Goal: Book appointment/travel/reservation

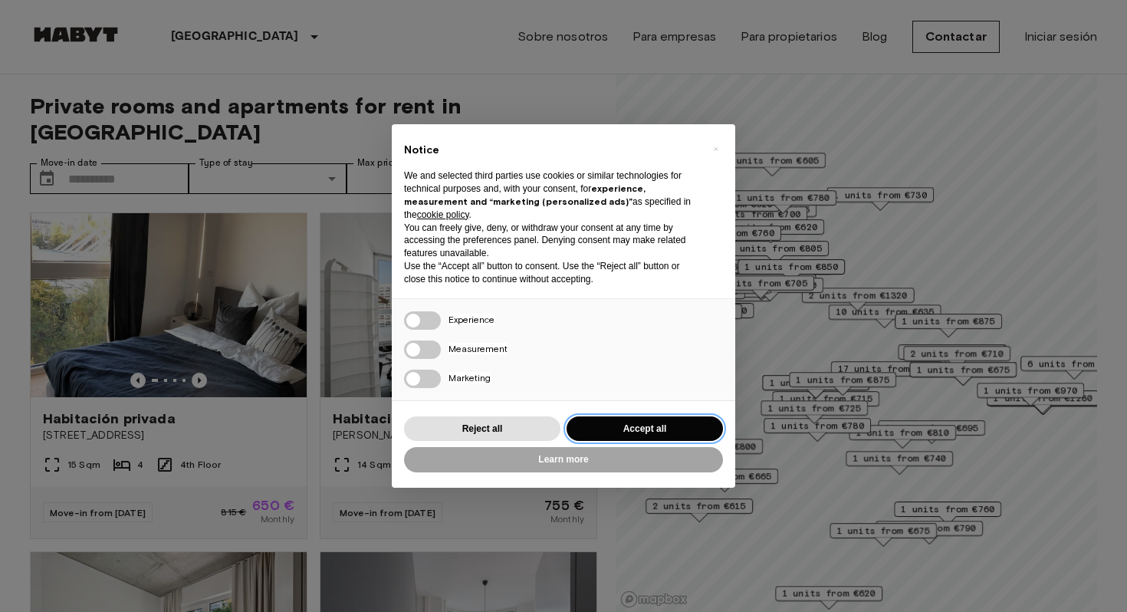
click at [679, 425] on button "Accept all" at bounding box center [645, 428] width 156 height 25
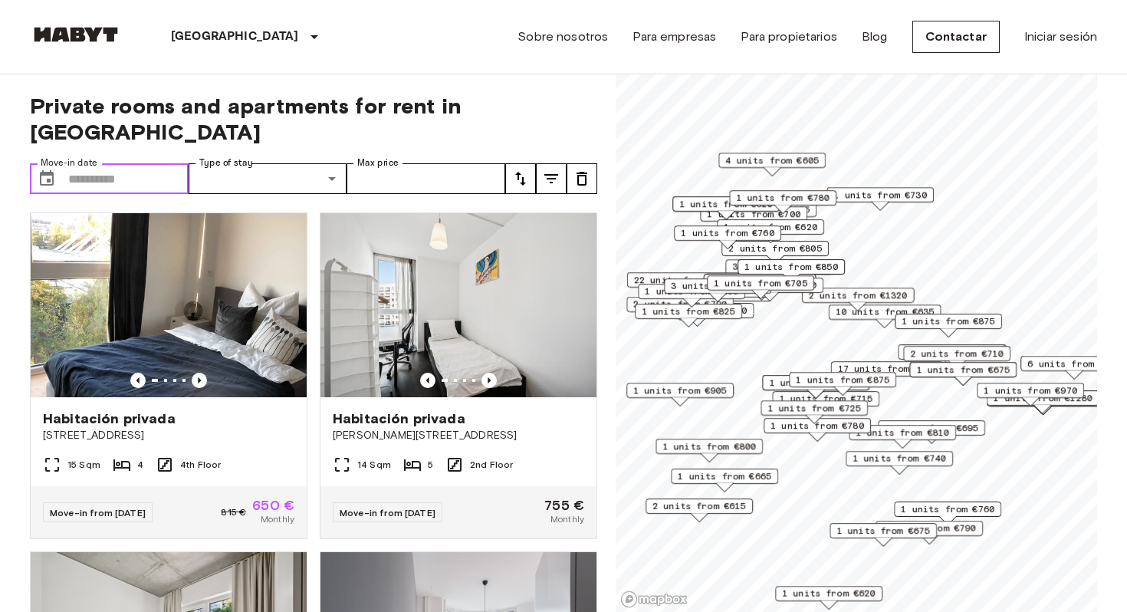
click at [122, 163] on input "Move-in date" at bounding box center [128, 178] width 120 height 31
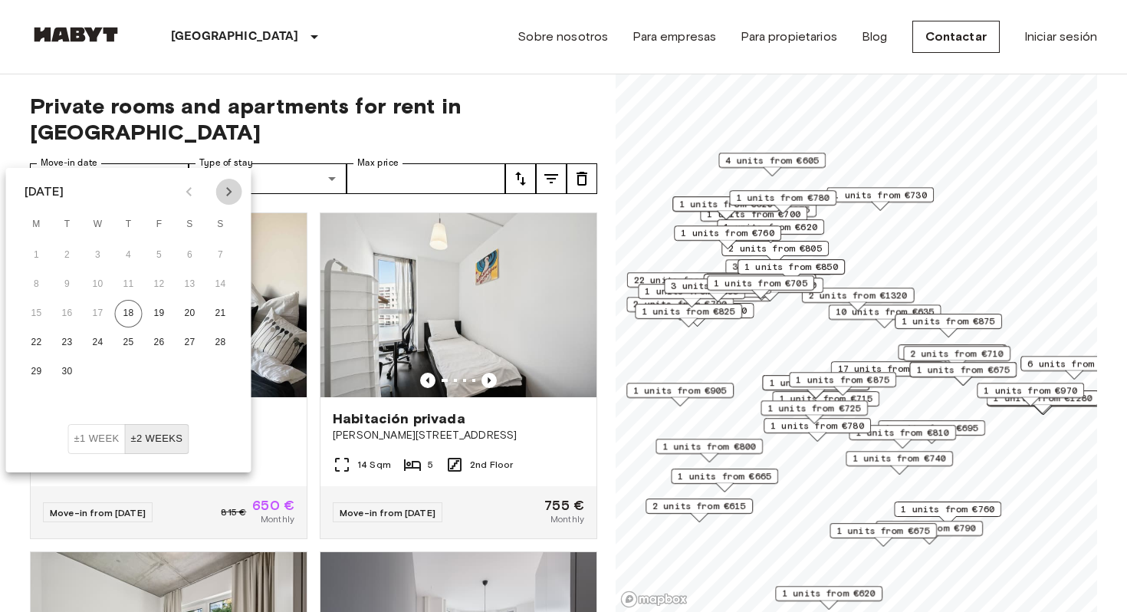
click at [231, 192] on icon "Next month" at bounding box center [229, 191] width 18 height 18
click at [231, 192] on icon "Next month" at bounding box center [228, 191] width 5 height 9
click at [35, 255] on button "1" at bounding box center [37, 256] width 28 height 28
type input "**********"
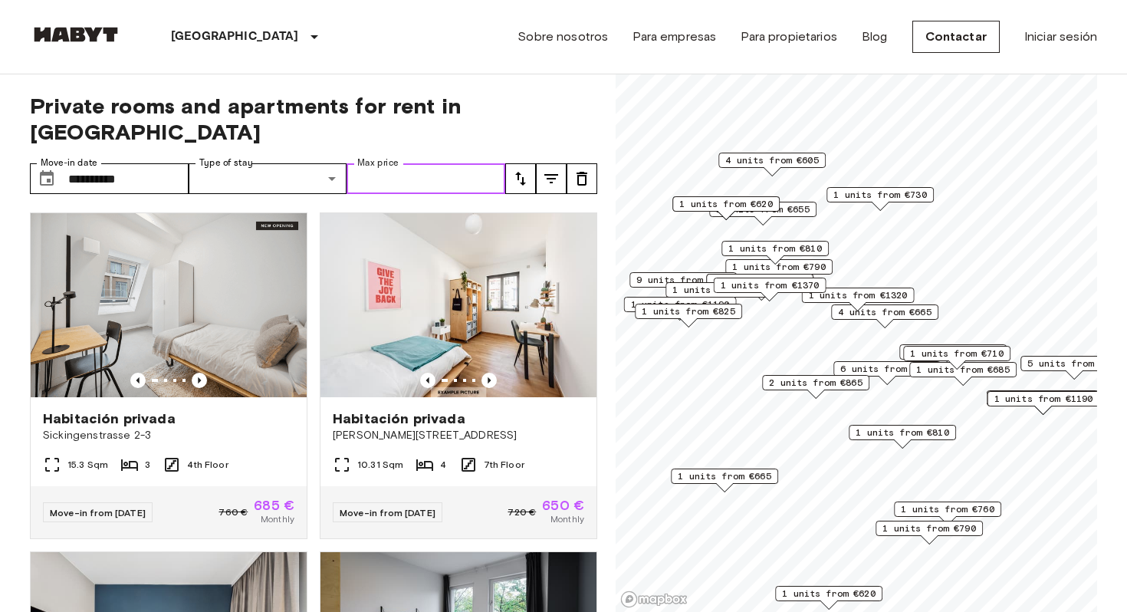
click at [429, 163] on input "Max price" at bounding box center [426, 178] width 159 height 31
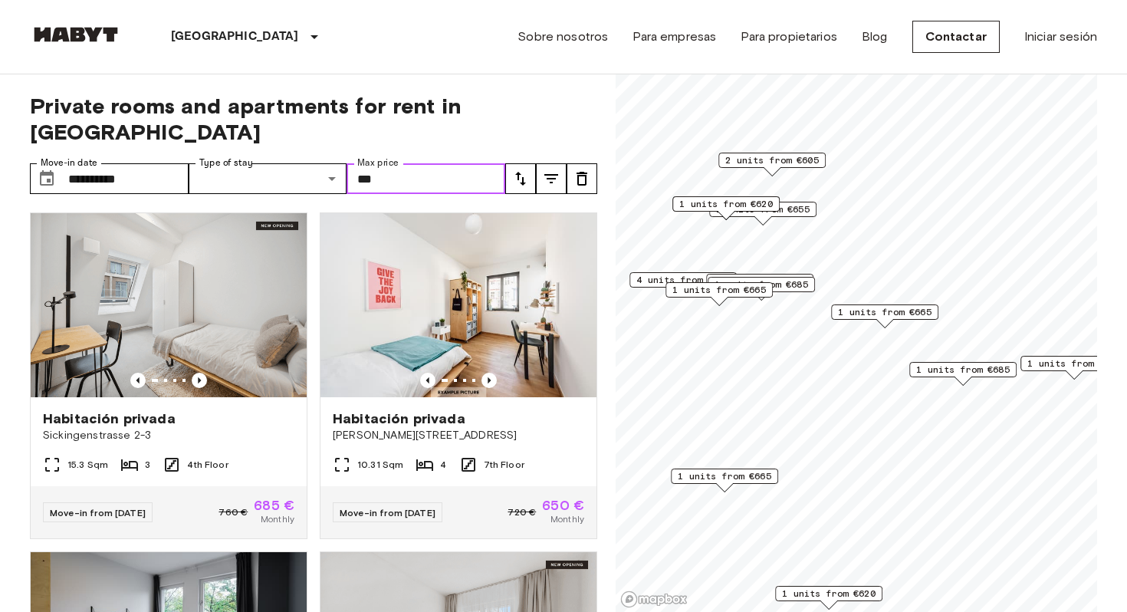
type input "***"
click at [575, 108] on span "Private rooms and apartments for rent in [GEOGRAPHIC_DATA]" at bounding box center [313, 119] width 567 height 52
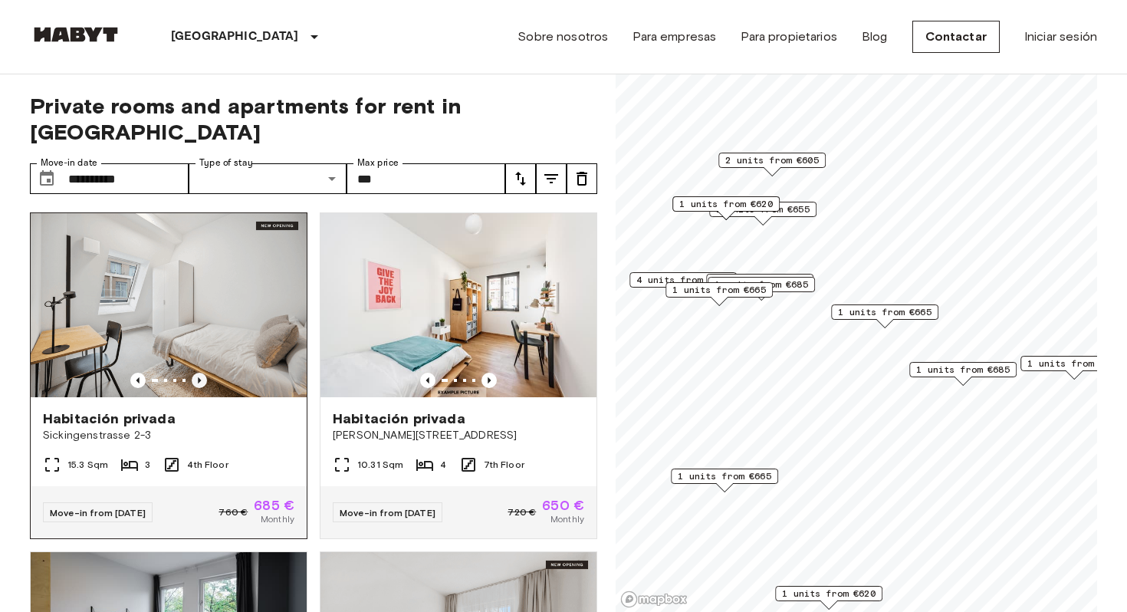
click at [196, 373] on icon "Previous image" at bounding box center [199, 380] width 15 height 15
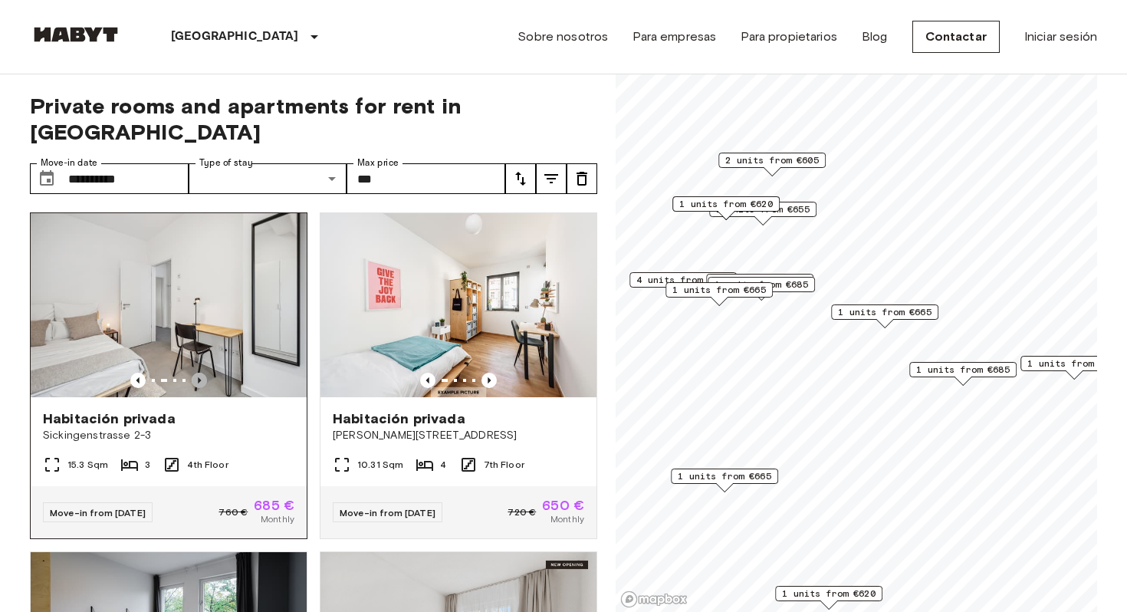
click at [196, 373] on icon "Previous image" at bounding box center [199, 380] width 15 height 15
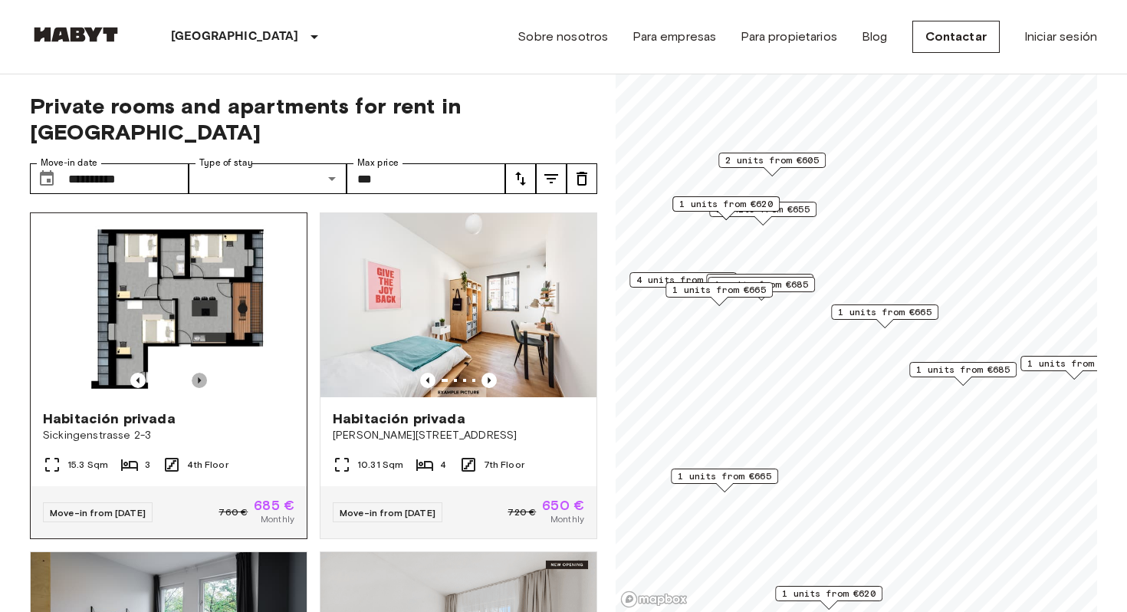
click at [200, 373] on icon "Previous image" at bounding box center [199, 380] width 15 height 15
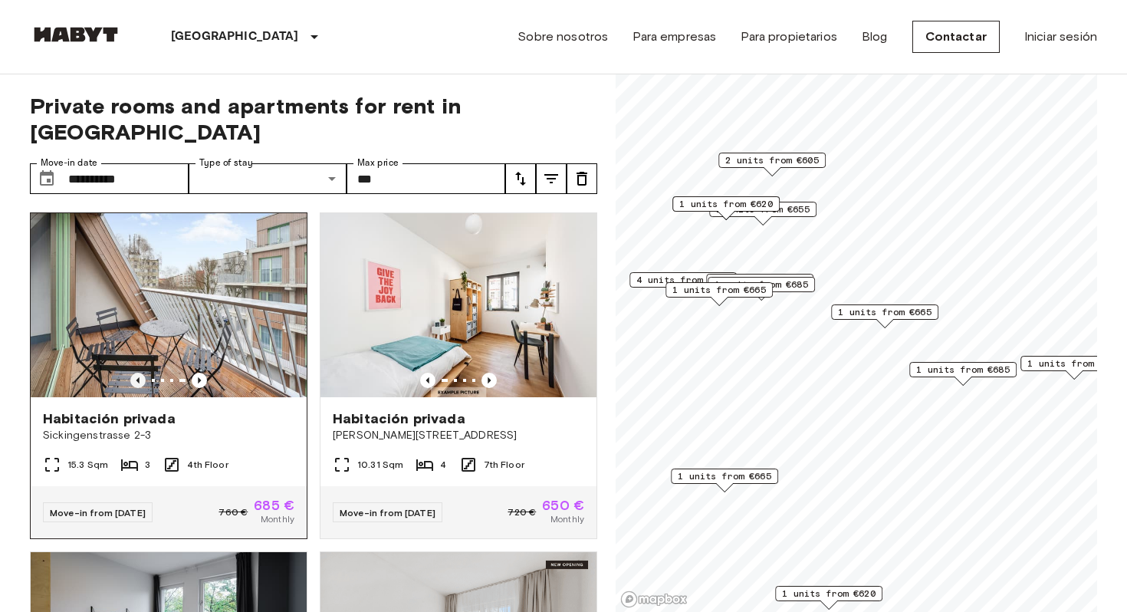
click at [131, 373] on icon "Previous image" at bounding box center [137, 380] width 15 height 15
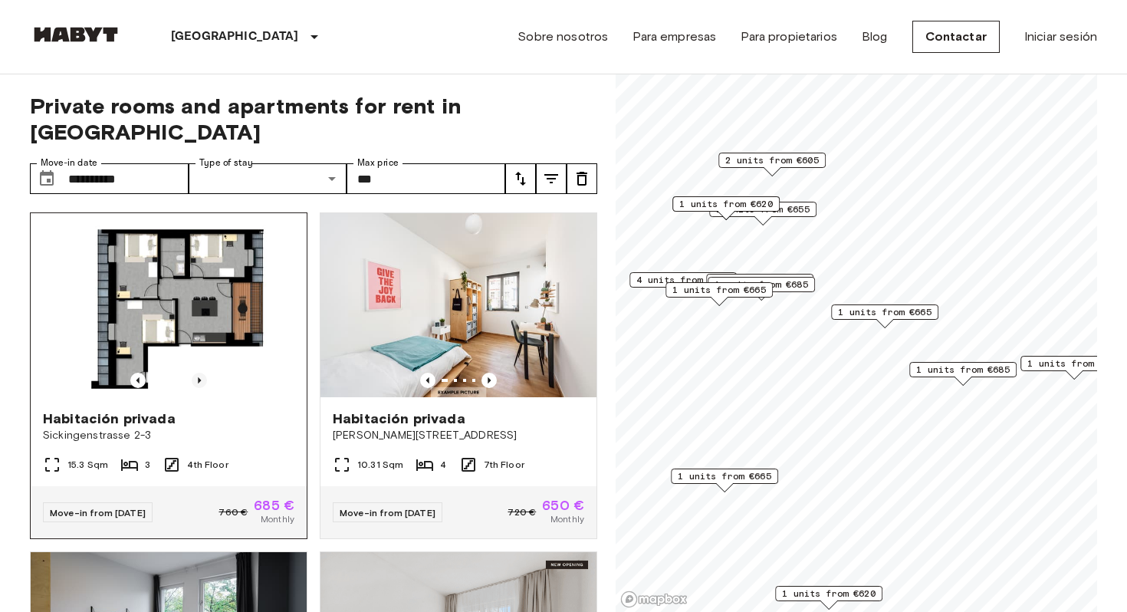
click at [198, 377] on icon "Previous image" at bounding box center [199, 380] width 3 height 6
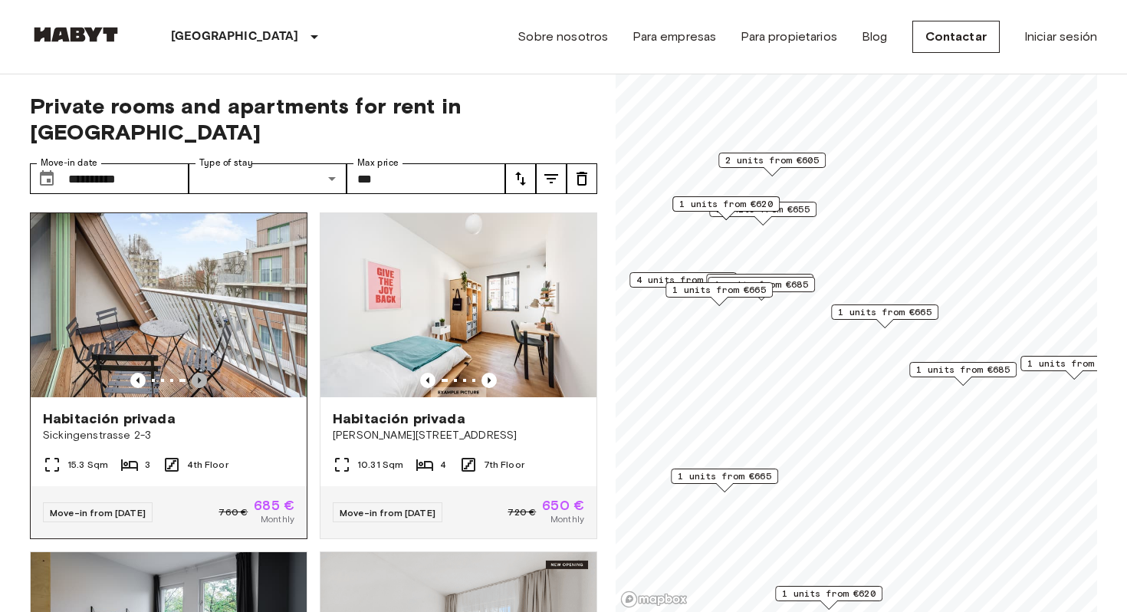
click at [198, 377] on icon "Previous image" at bounding box center [199, 380] width 3 height 6
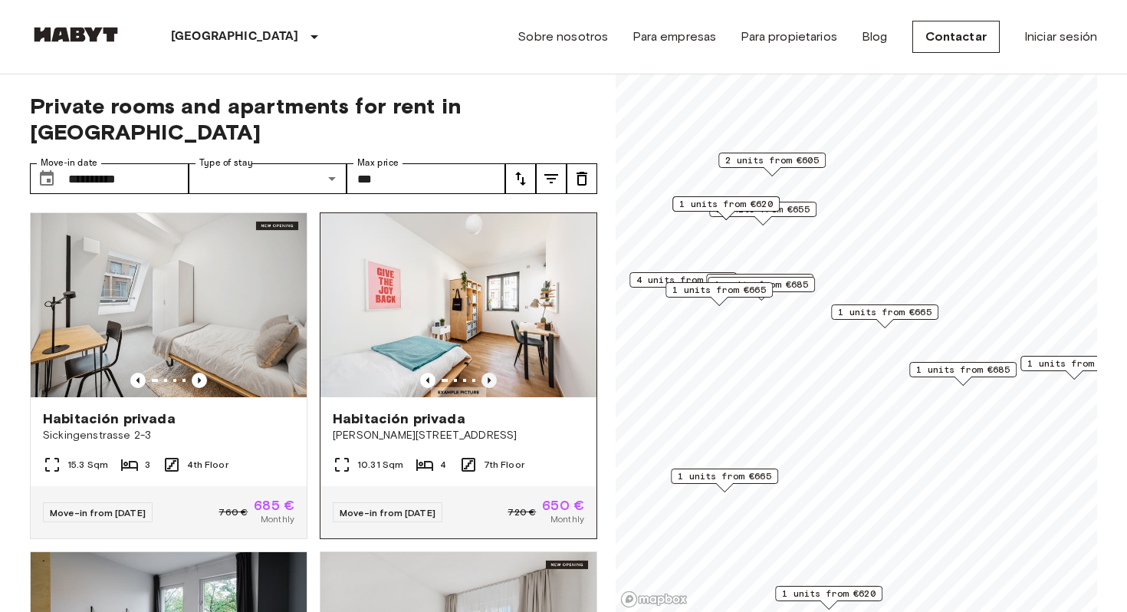
click at [488, 377] on icon "Previous image" at bounding box center [489, 380] width 3 height 6
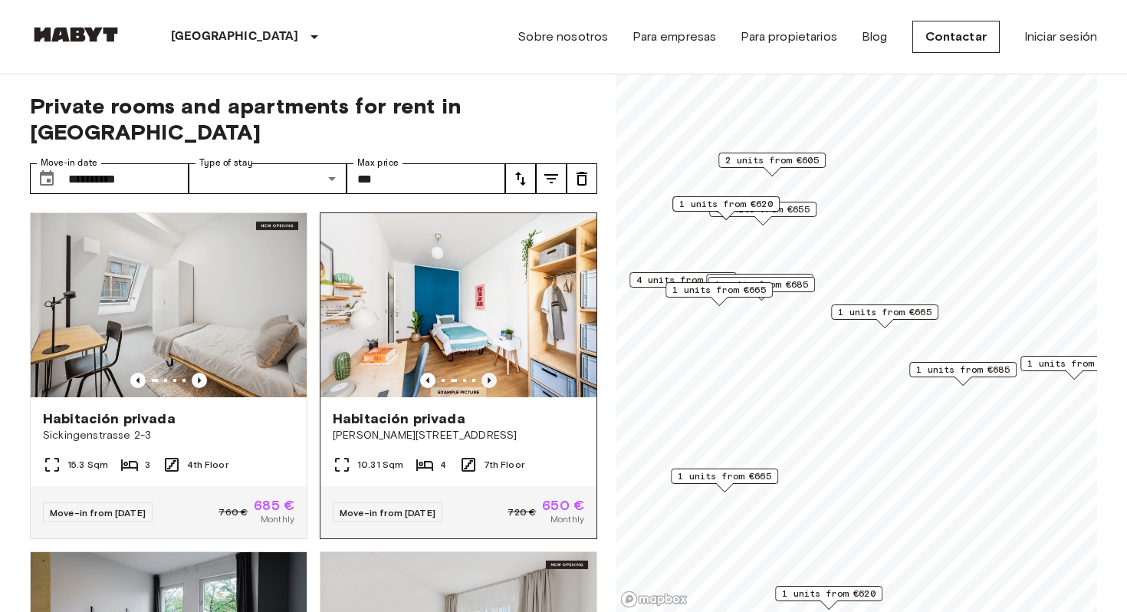
click at [488, 377] on icon "Previous image" at bounding box center [489, 380] width 3 height 6
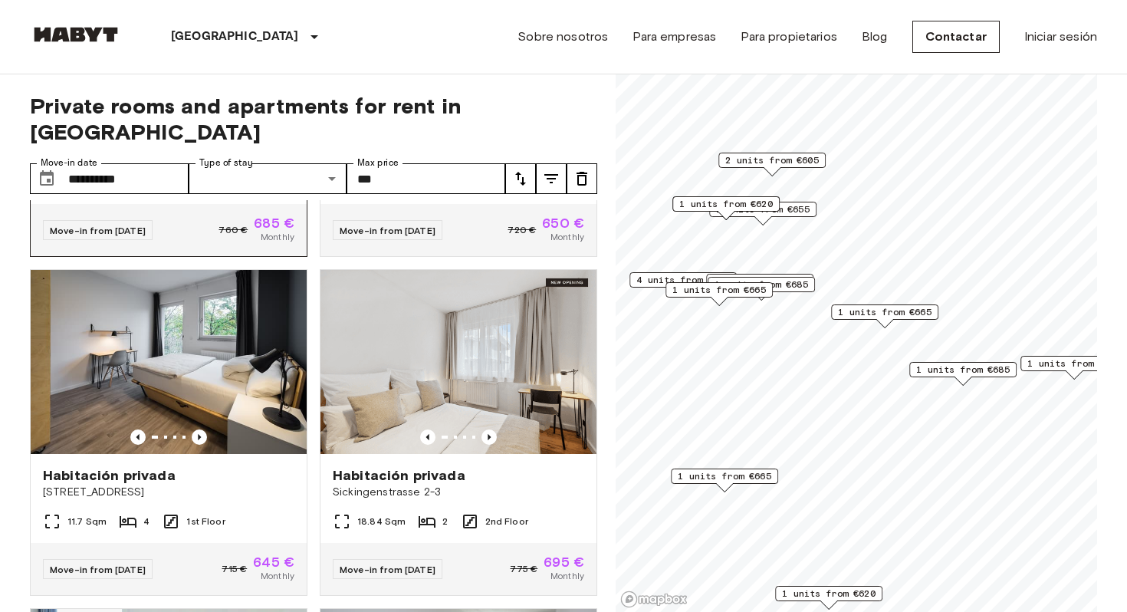
scroll to position [284, 0]
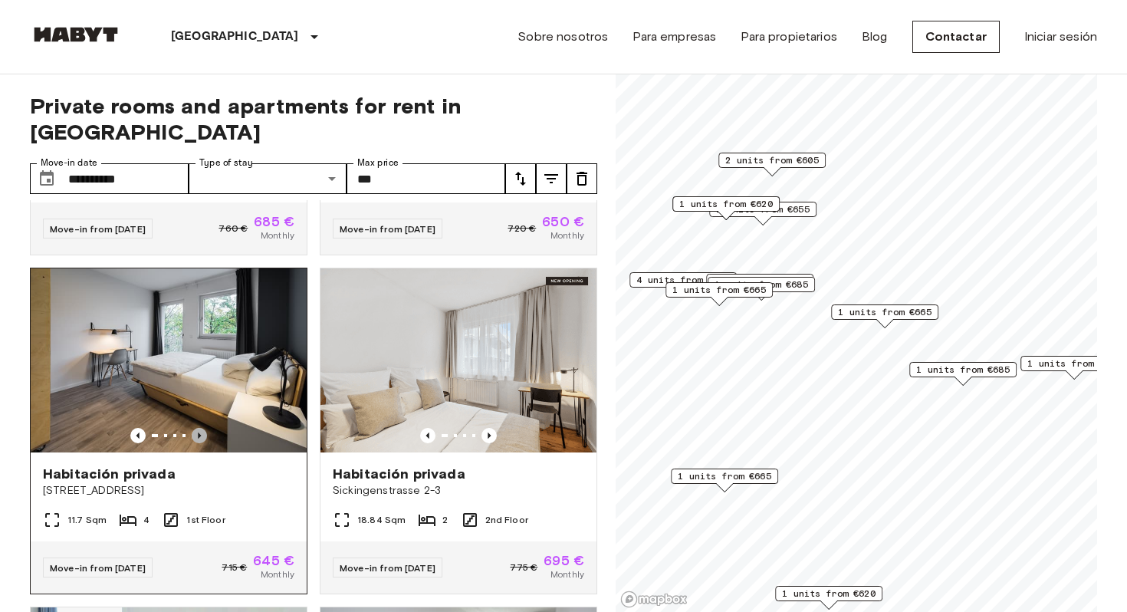
click at [202, 428] on icon "Previous image" at bounding box center [199, 435] width 15 height 15
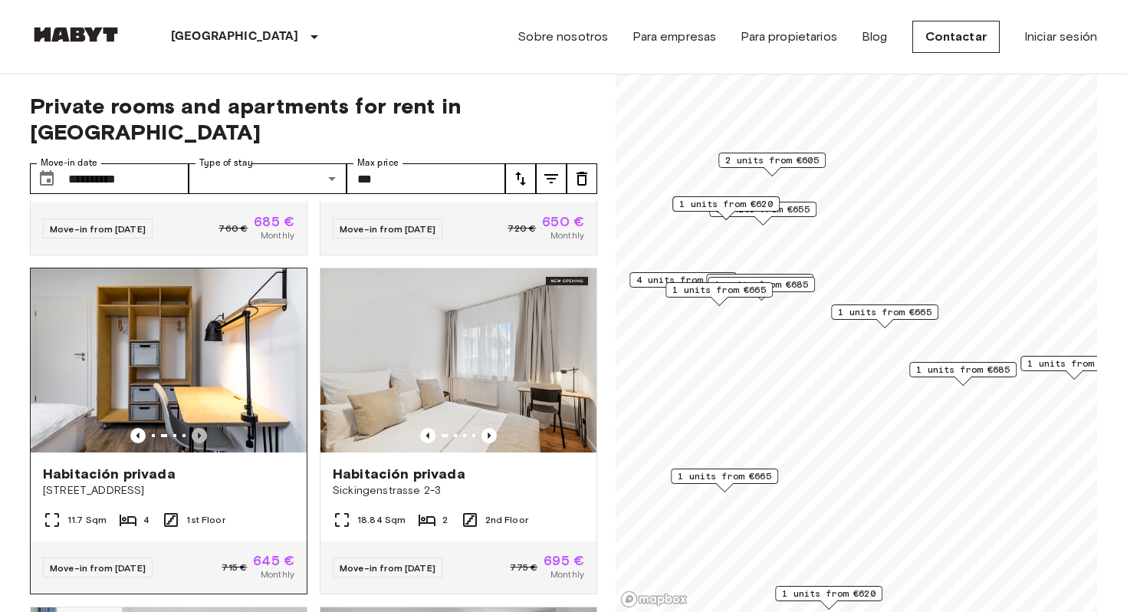
click at [202, 428] on icon "Previous image" at bounding box center [199, 435] width 15 height 15
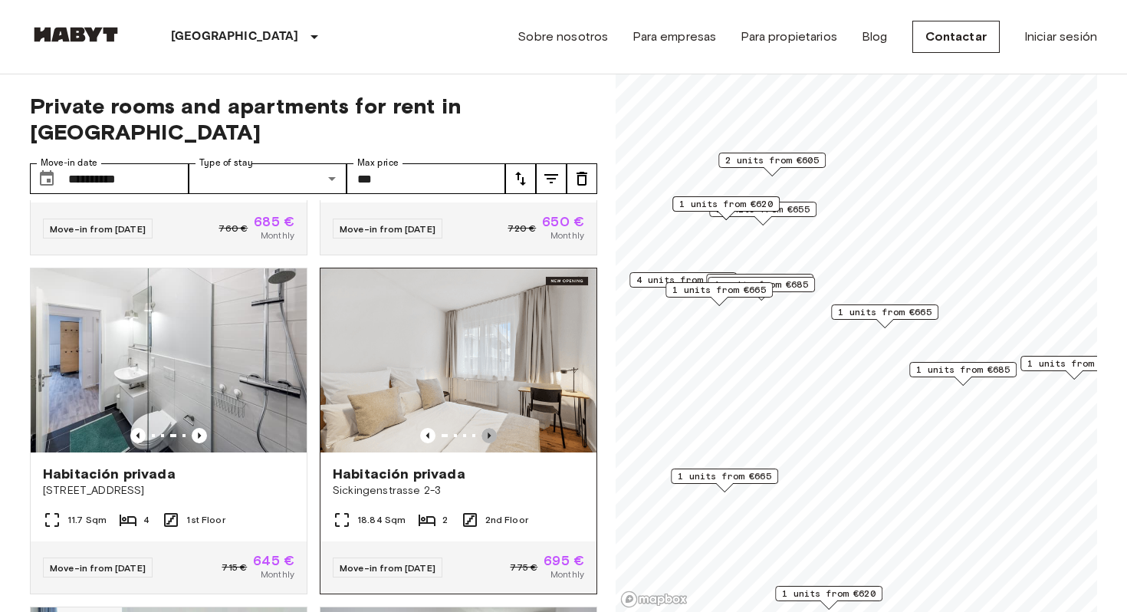
click at [492, 428] on icon "Previous image" at bounding box center [488, 435] width 15 height 15
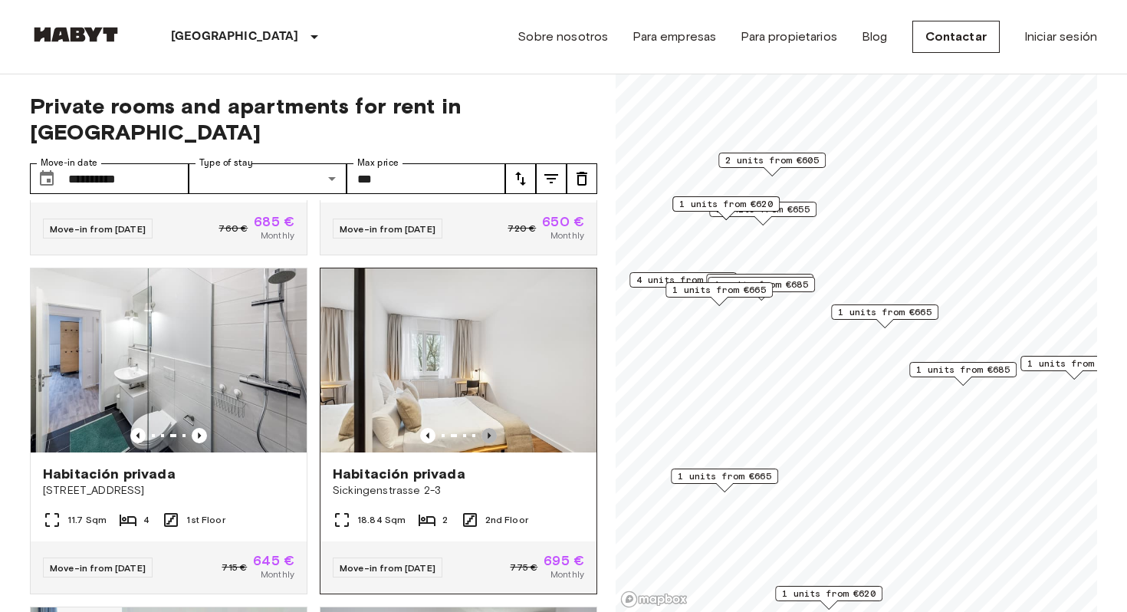
click at [492, 428] on icon "Previous image" at bounding box center [488, 435] width 15 height 15
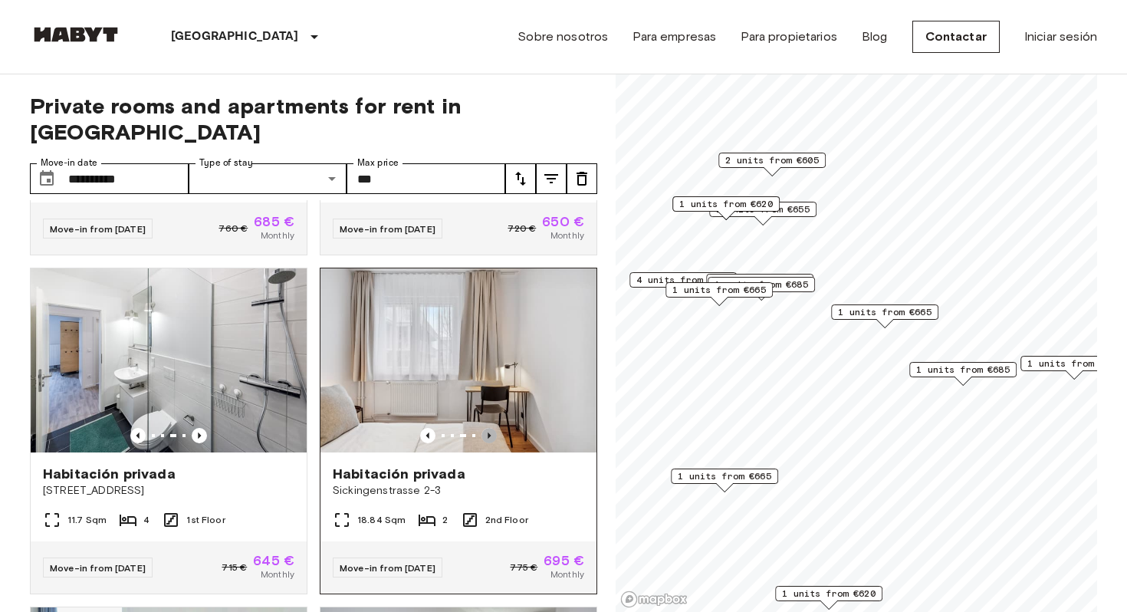
click at [492, 428] on icon "Previous image" at bounding box center [488, 435] width 15 height 15
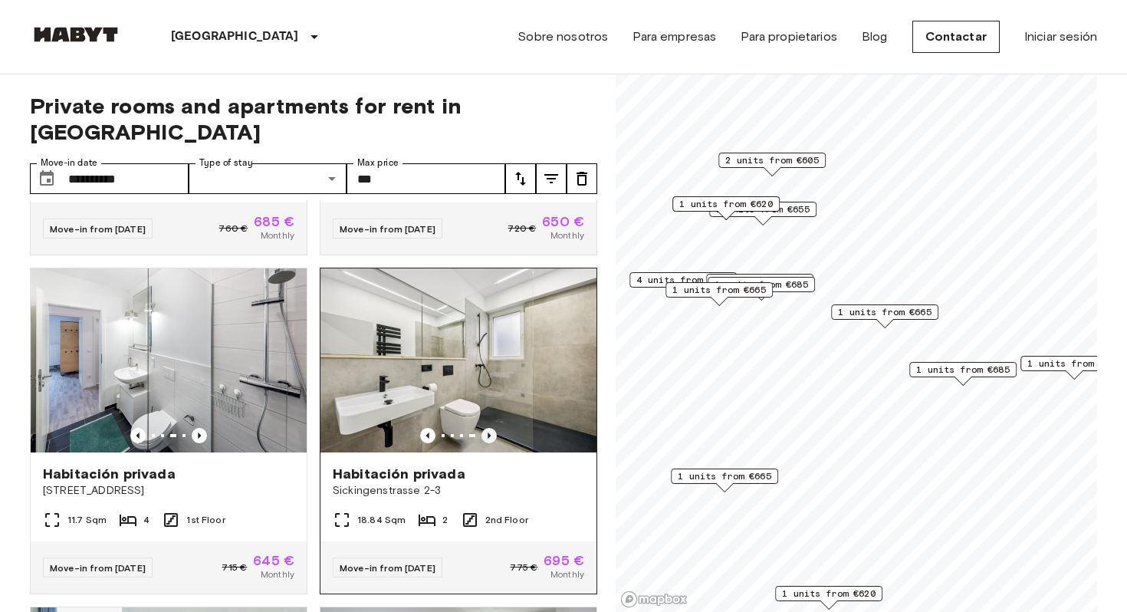
click at [492, 428] on icon "Previous image" at bounding box center [488, 435] width 15 height 15
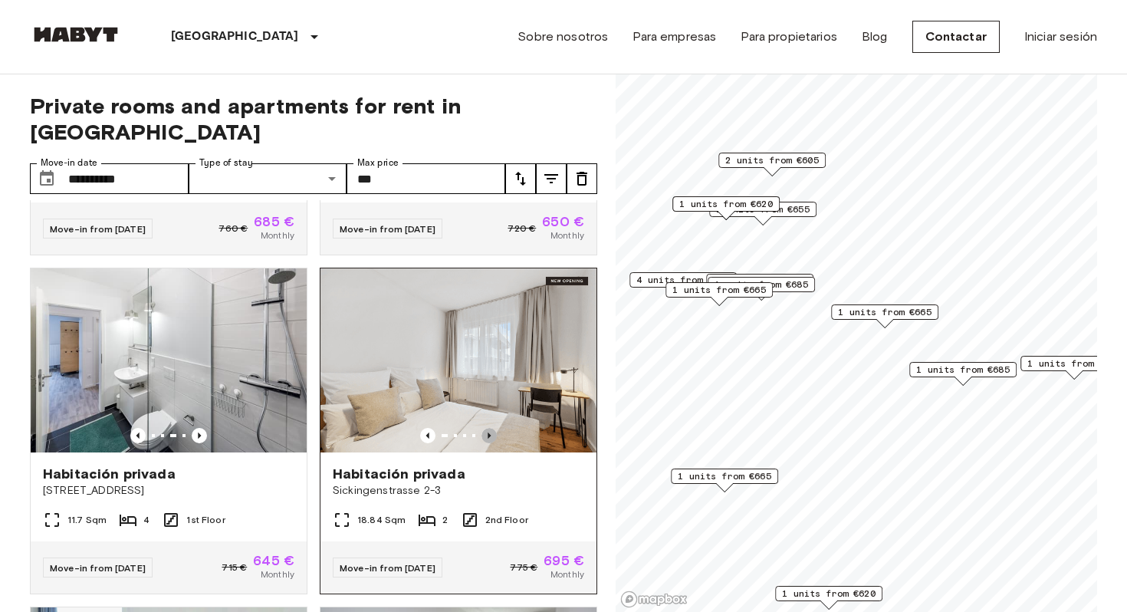
click at [492, 428] on icon "Previous image" at bounding box center [488, 435] width 15 height 15
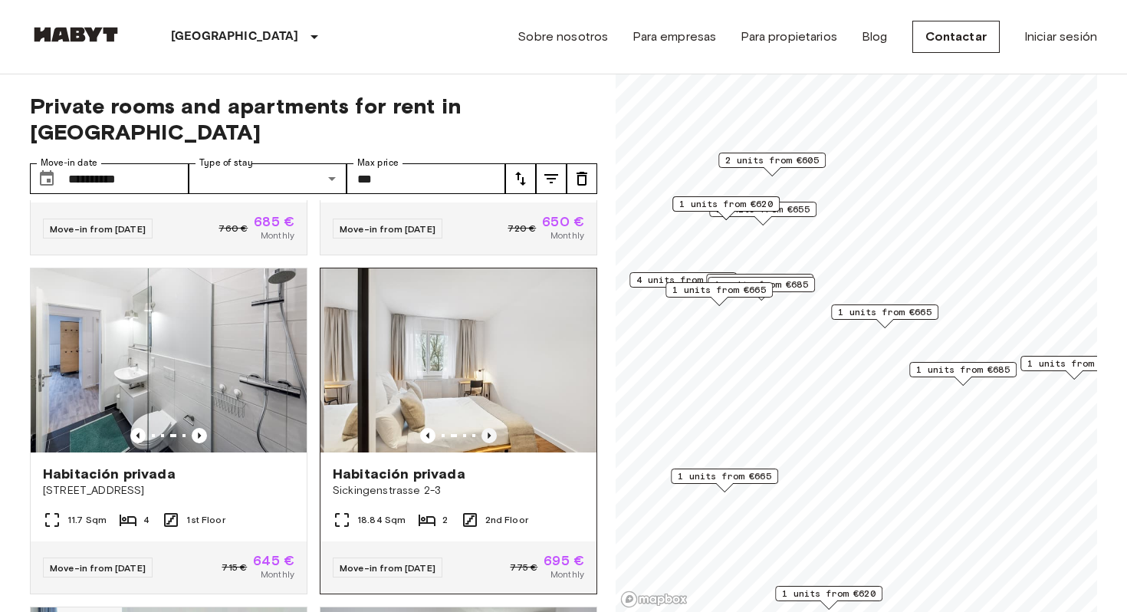
click at [492, 428] on icon "Previous image" at bounding box center [488, 435] width 15 height 15
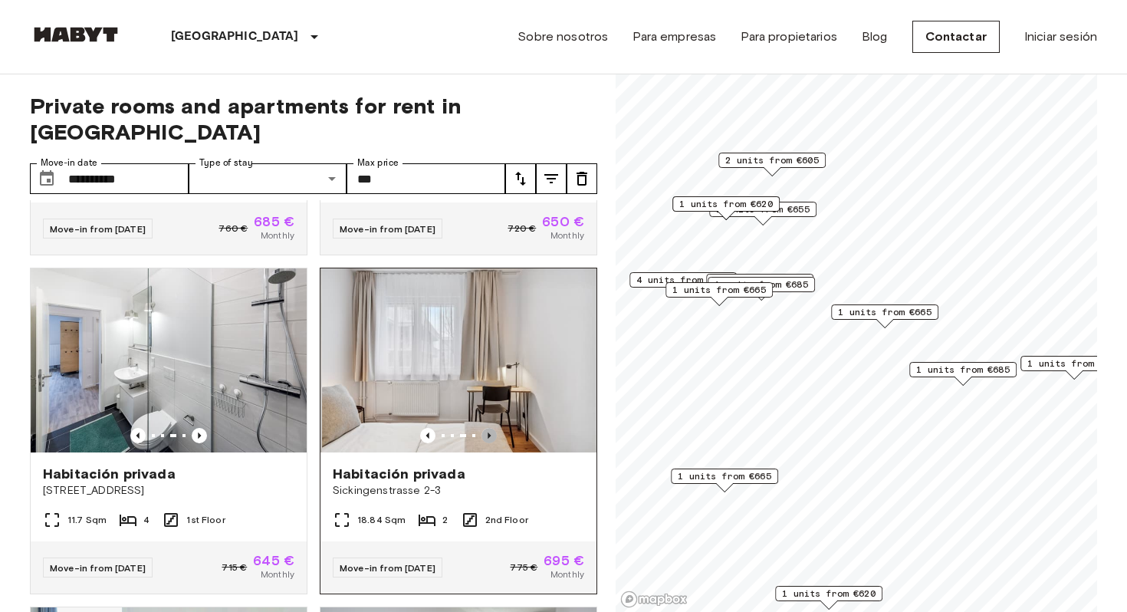
click at [492, 428] on icon "Previous image" at bounding box center [488, 435] width 15 height 15
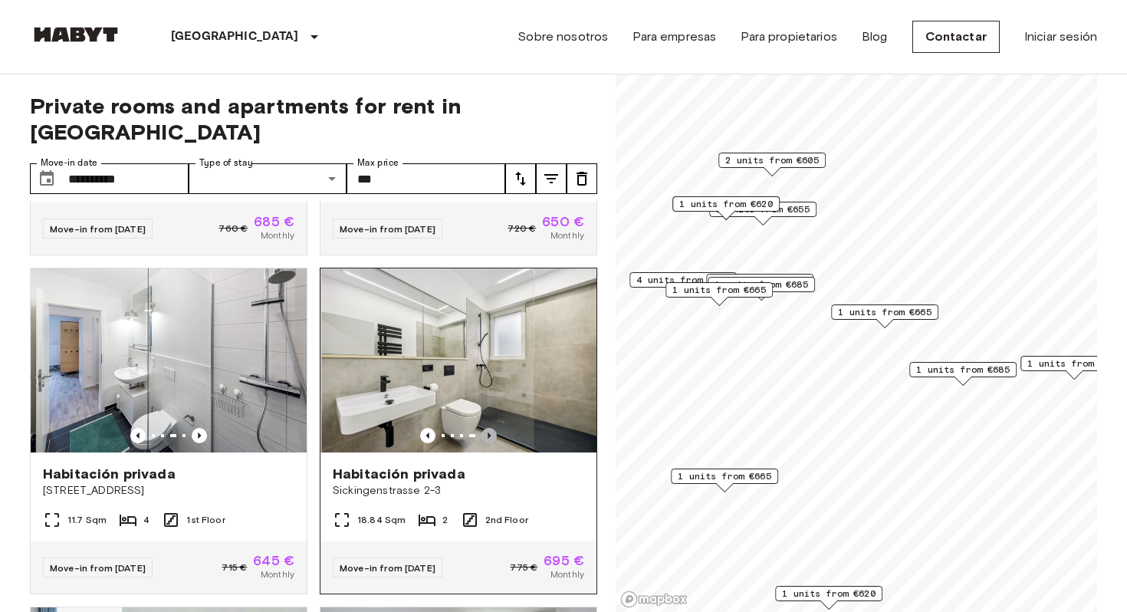
click at [492, 428] on icon "Previous image" at bounding box center [488, 435] width 15 height 15
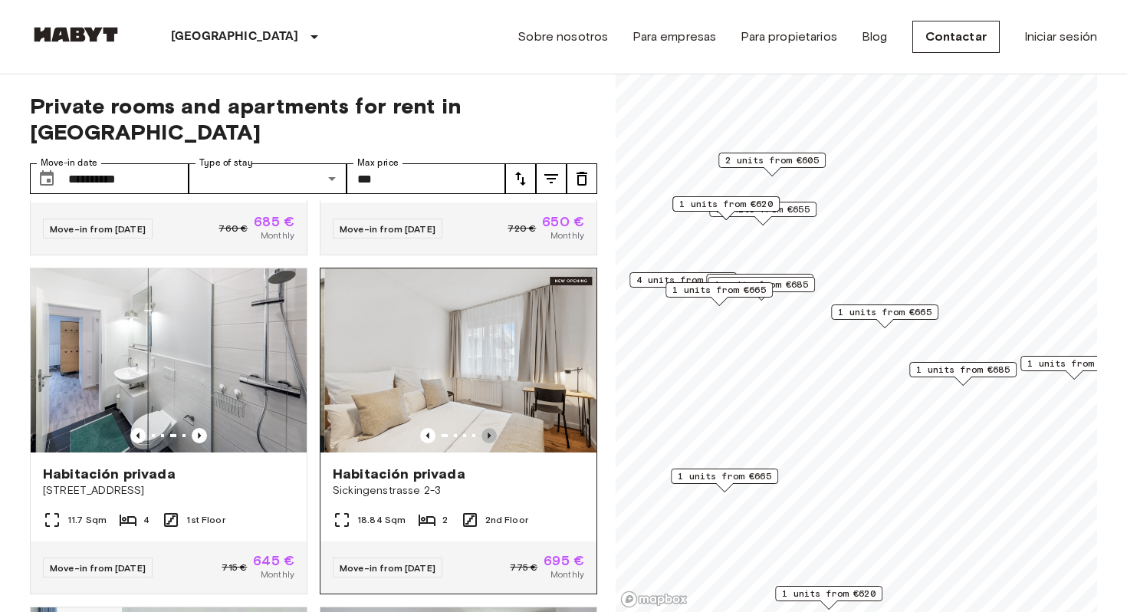
click at [492, 428] on icon "Previous image" at bounding box center [488, 435] width 15 height 15
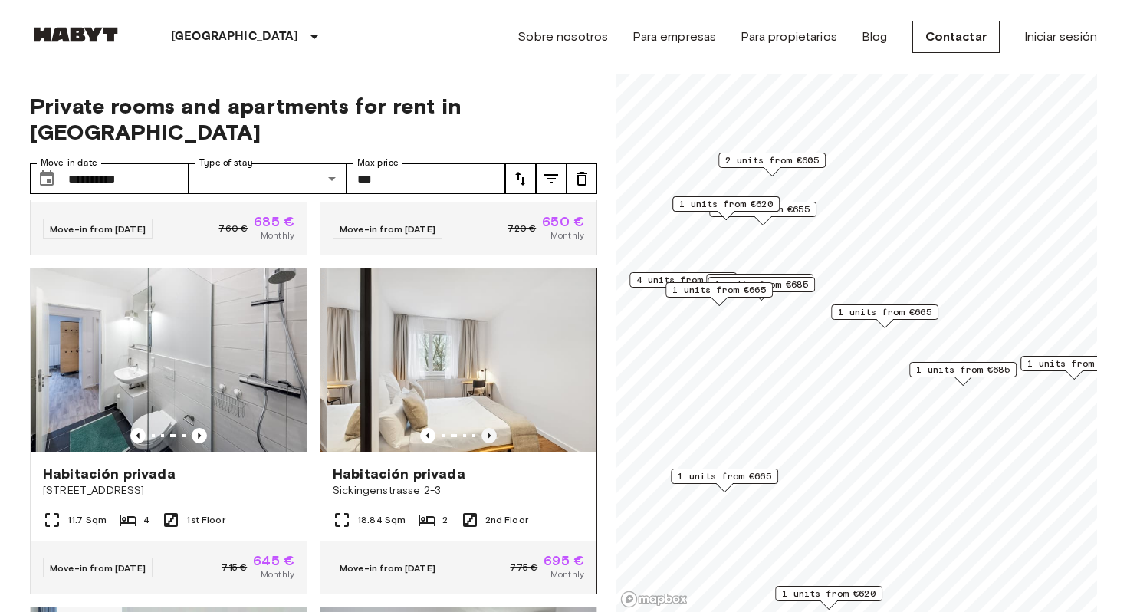
click at [492, 428] on icon "Previous image" at bounding box center [488, 435] width 15 height 15
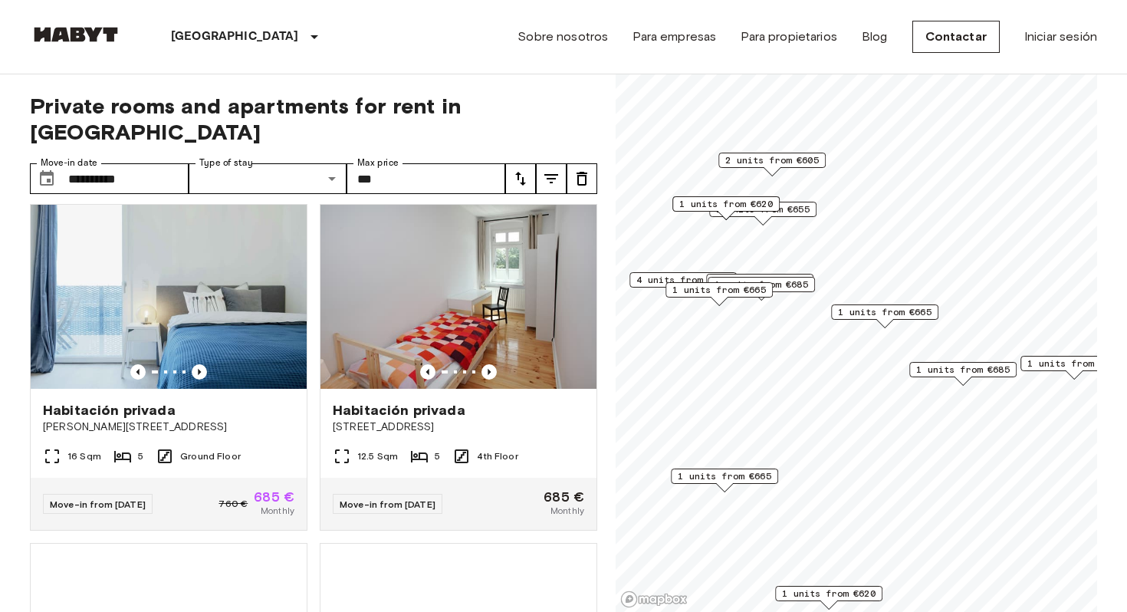
scroll to position [689, 0]
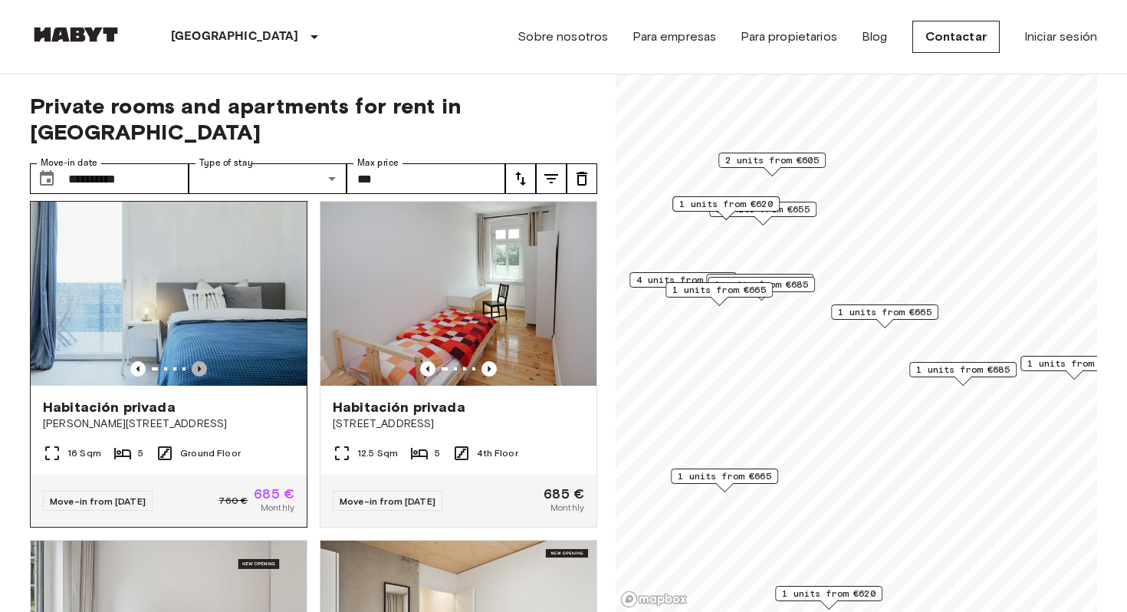
click at [202, 361] on icon "Previous image" at bounding box center [199, 368] width 15 height 15
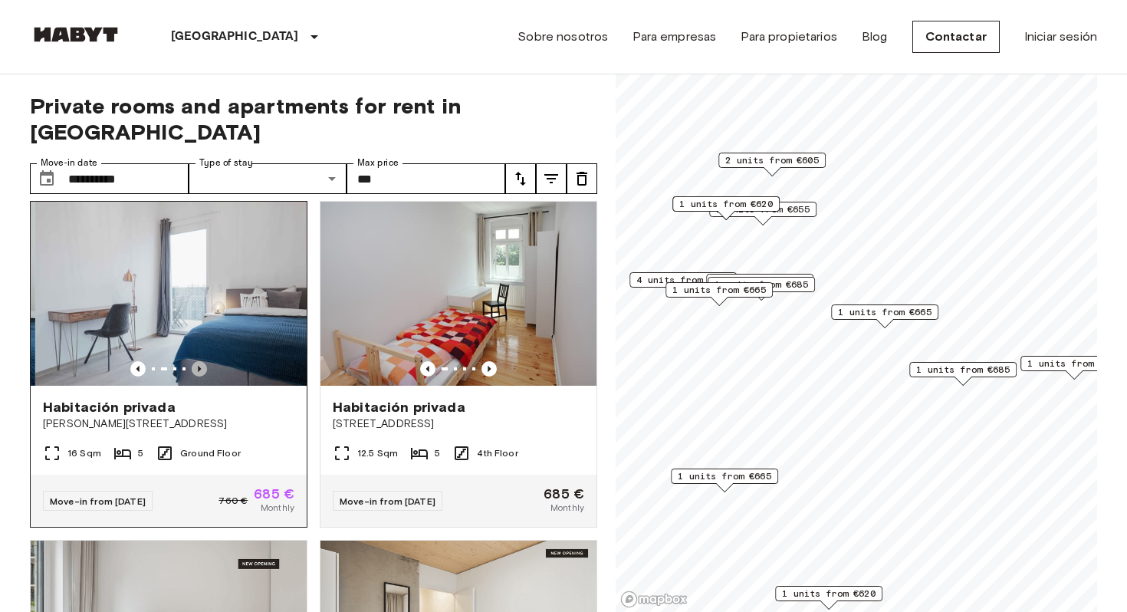
click at [202, 361] on icon "Previous image" at bounding box center [199, 368] width 15 height 15
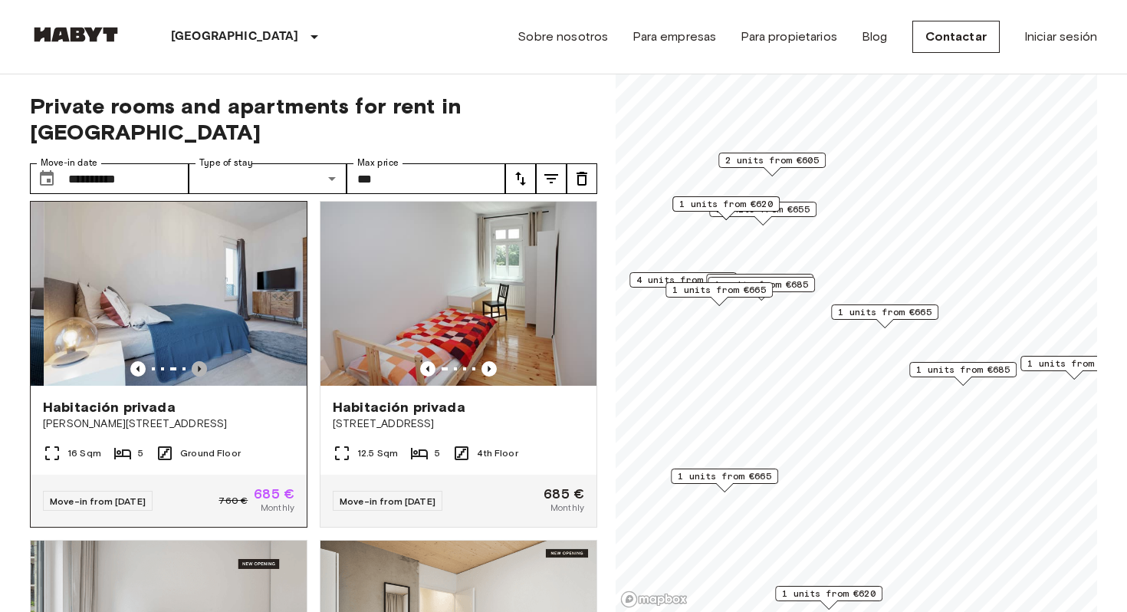
click at [202, 361] on icon "Previous image" at bounding box center [199, 368] width 15 height 15
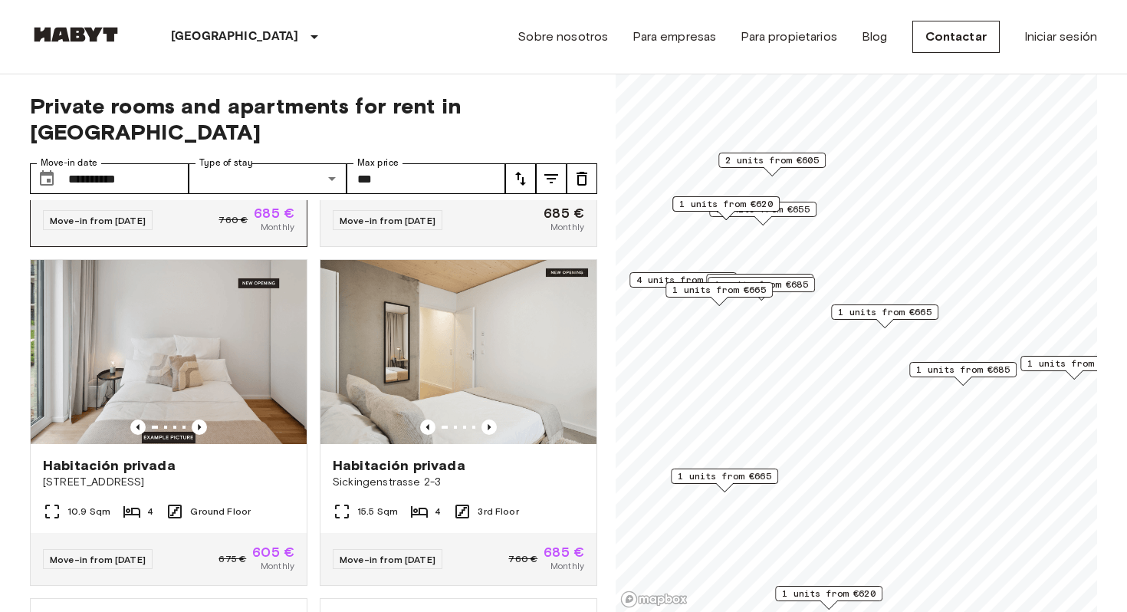
scroll to position [977, 0]
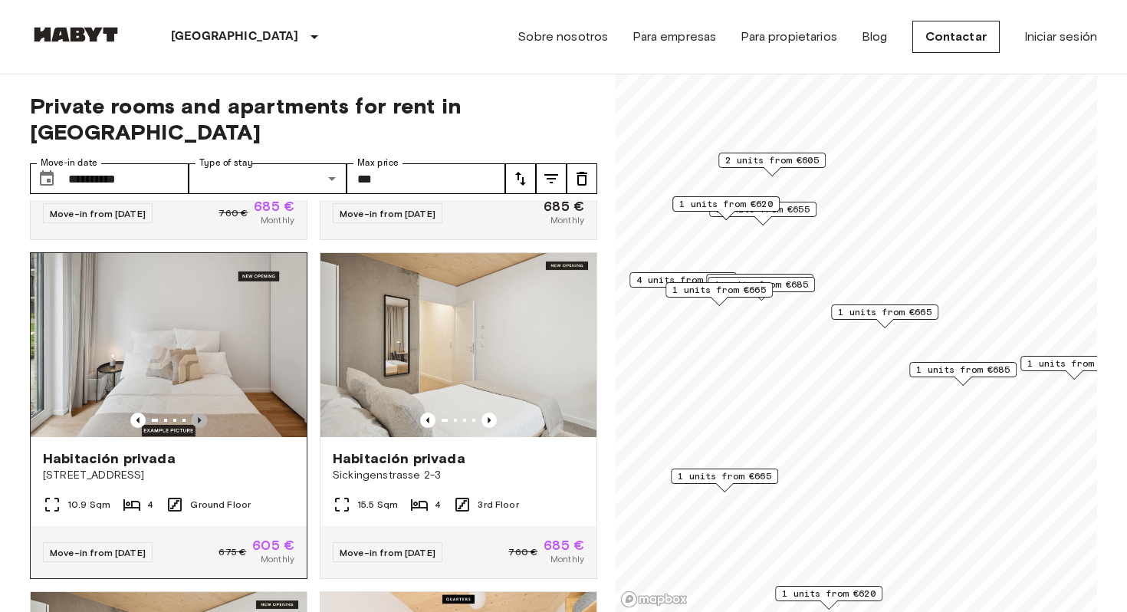
click at [202, 412] on icon "Previous image" at bounding box center [199, 419] width 15 height 15
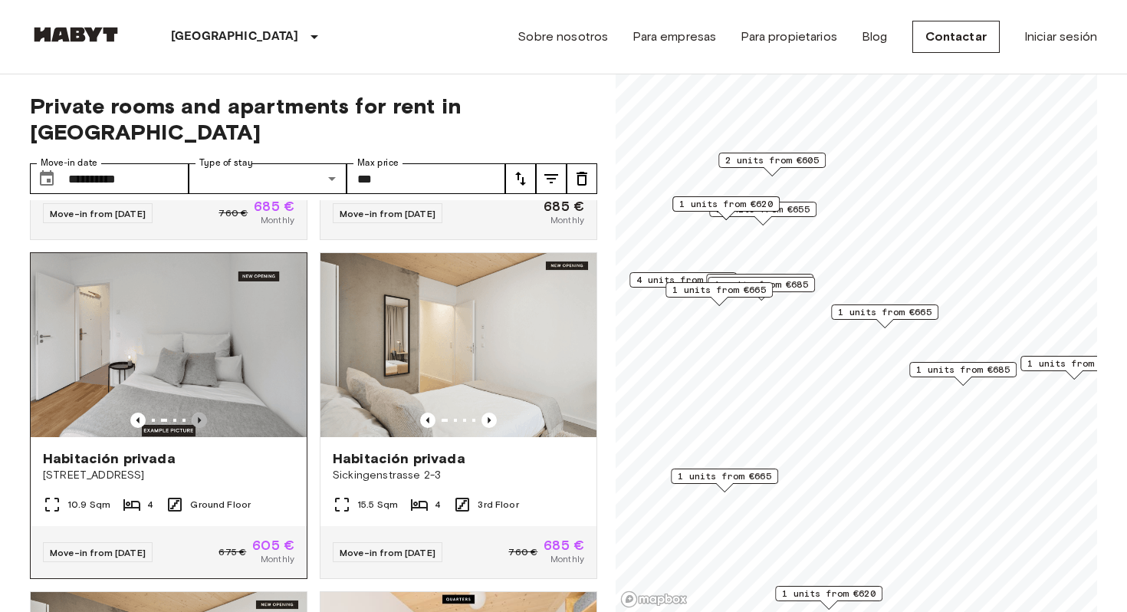
click at [202, 412] on icon "Previous image" at bounding box center [199, 419] width 15 height 15
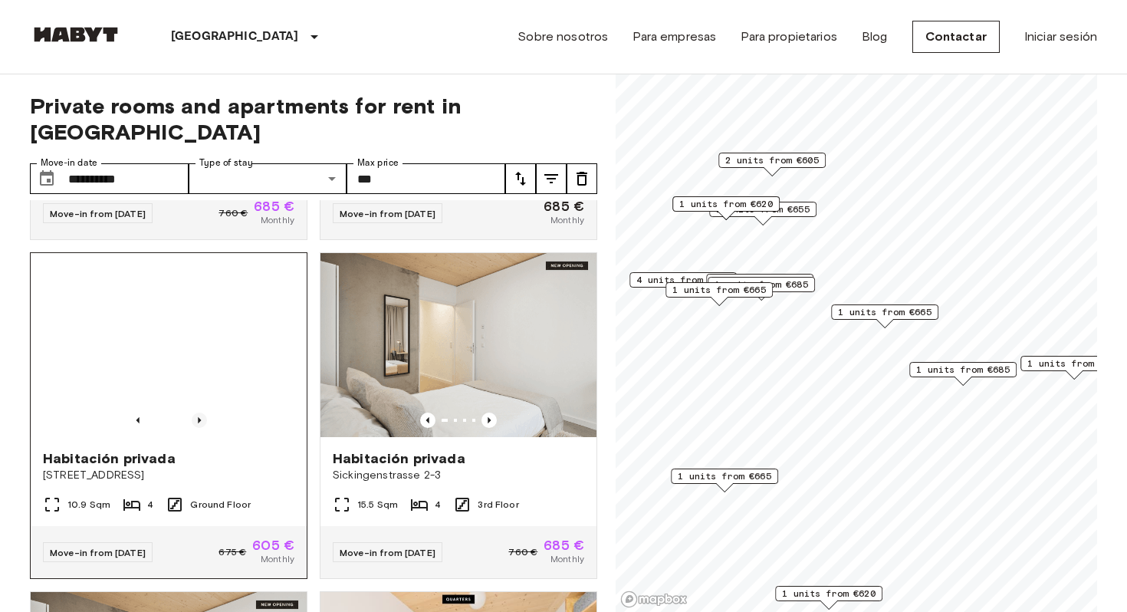
click at [202, 412] on icon "Previous image" at bounding box center [199, 419] width 15 height 15
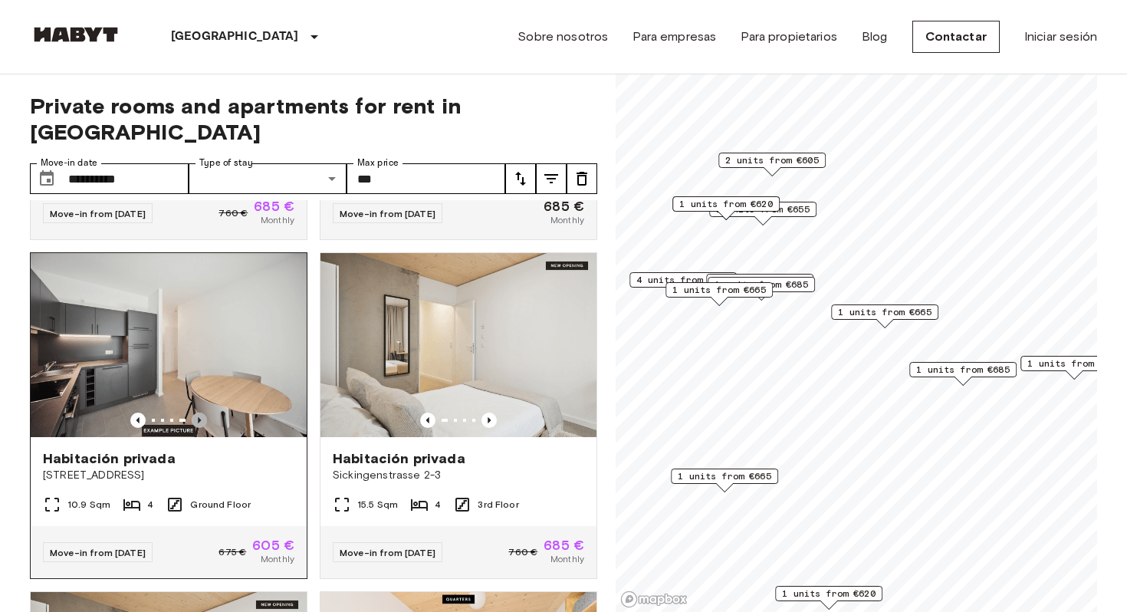
click at [202, 412] on icon "Previous image" at bounding box center [199, 419] width 15 height 15
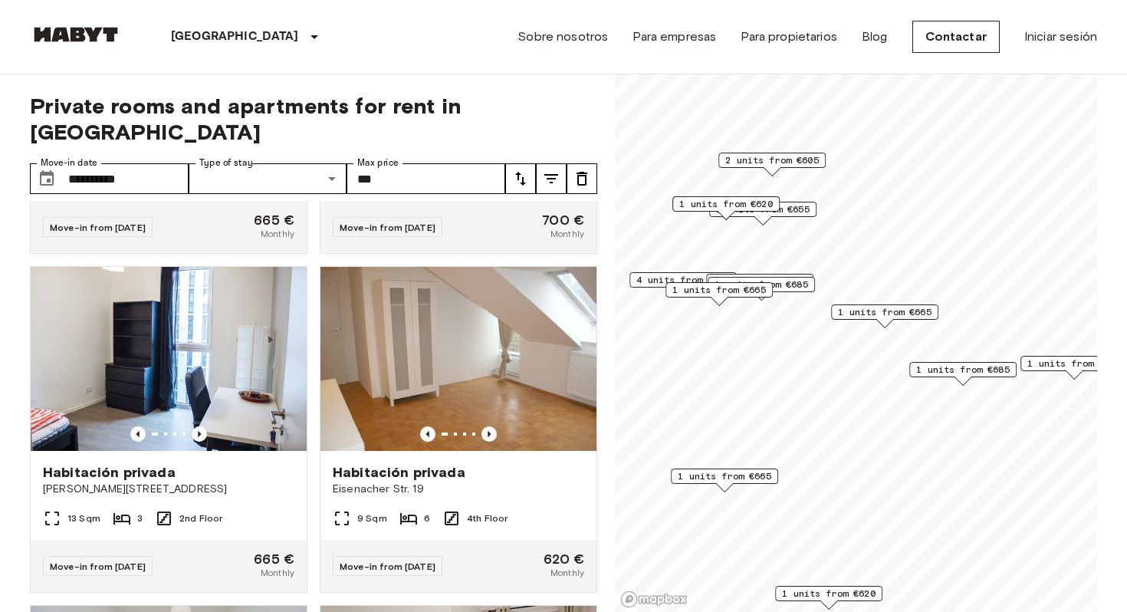
scroll to position [1985, 0]
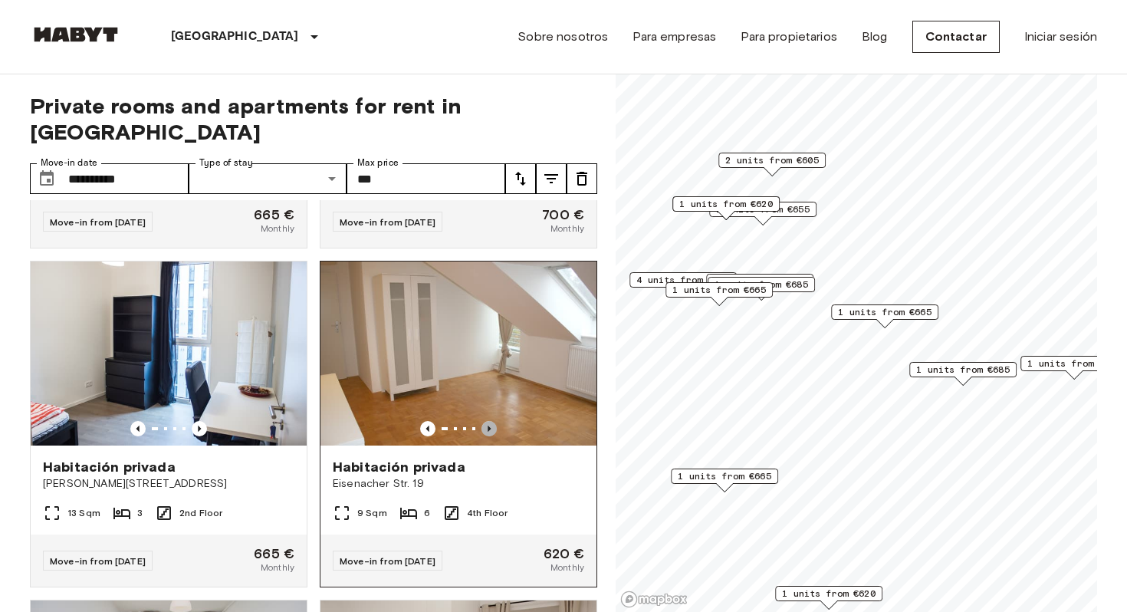
click at [491, 421] on icon "Previous image" at bounding box center [488, 428] width 15 height 15
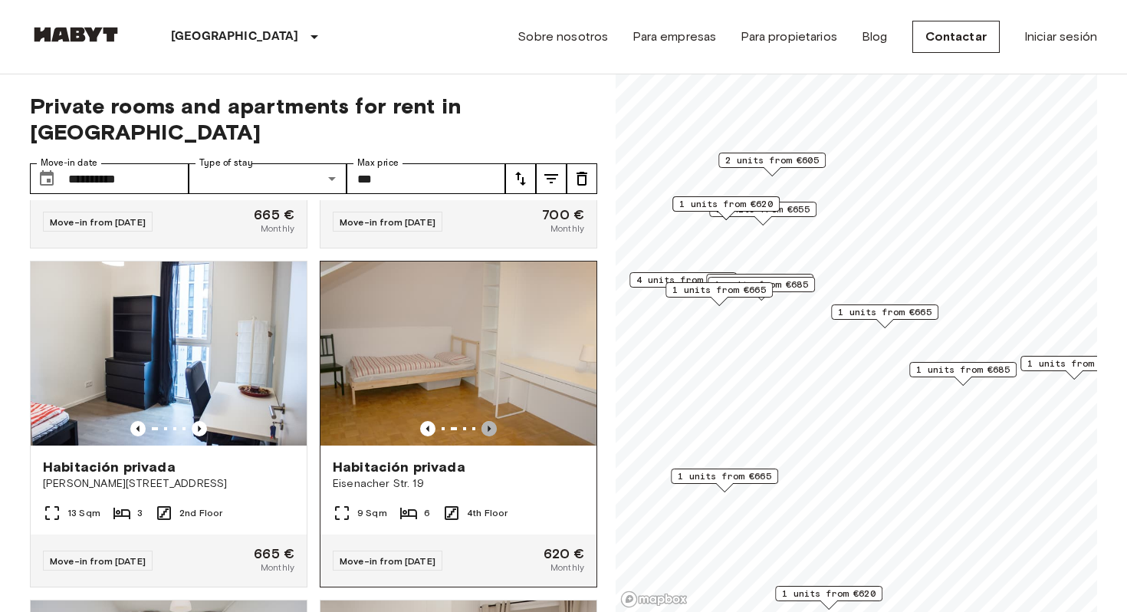
click at [491, 421] on icon "Previous image" at bounding box center [488, 428] width 15 height 15
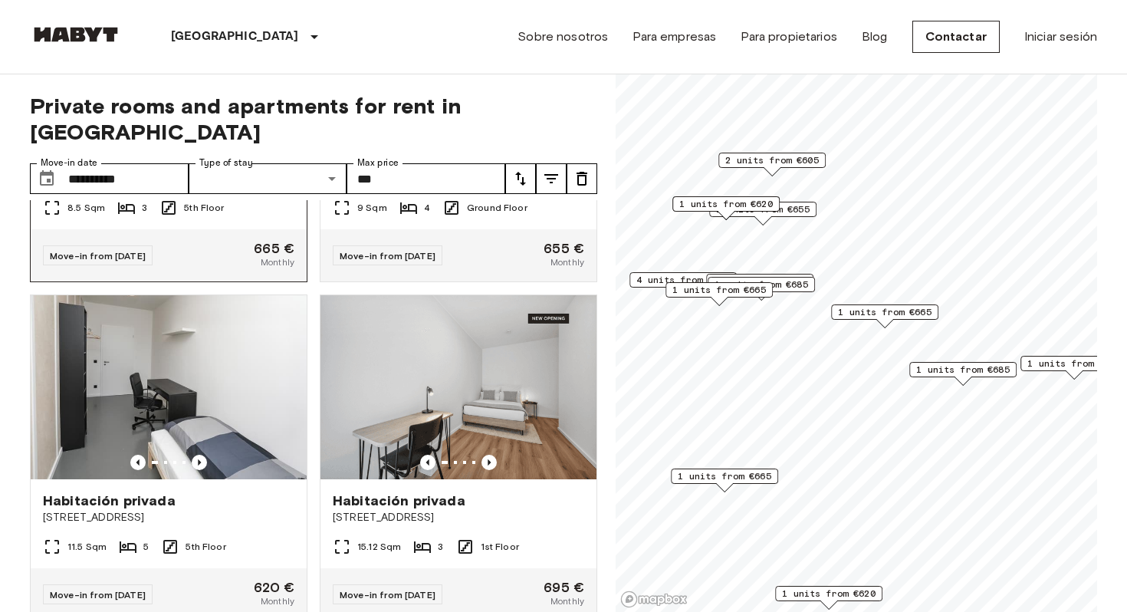
scroll to position [2631, 0]
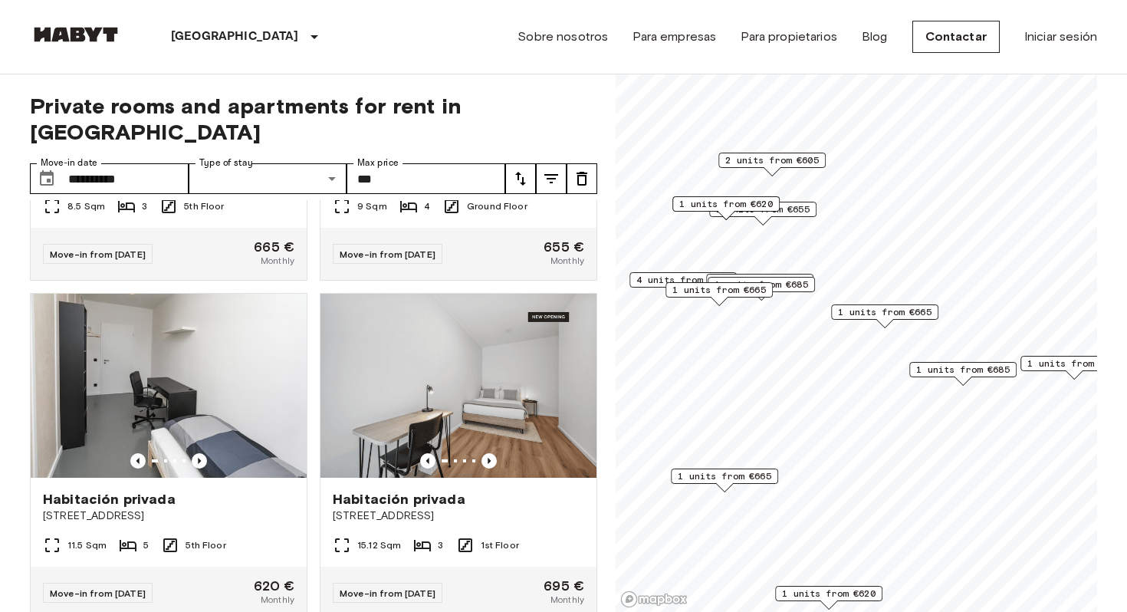
click at [764, 163] on span "2 units from €605" at bounding box center [772, 160] width 94 height 14
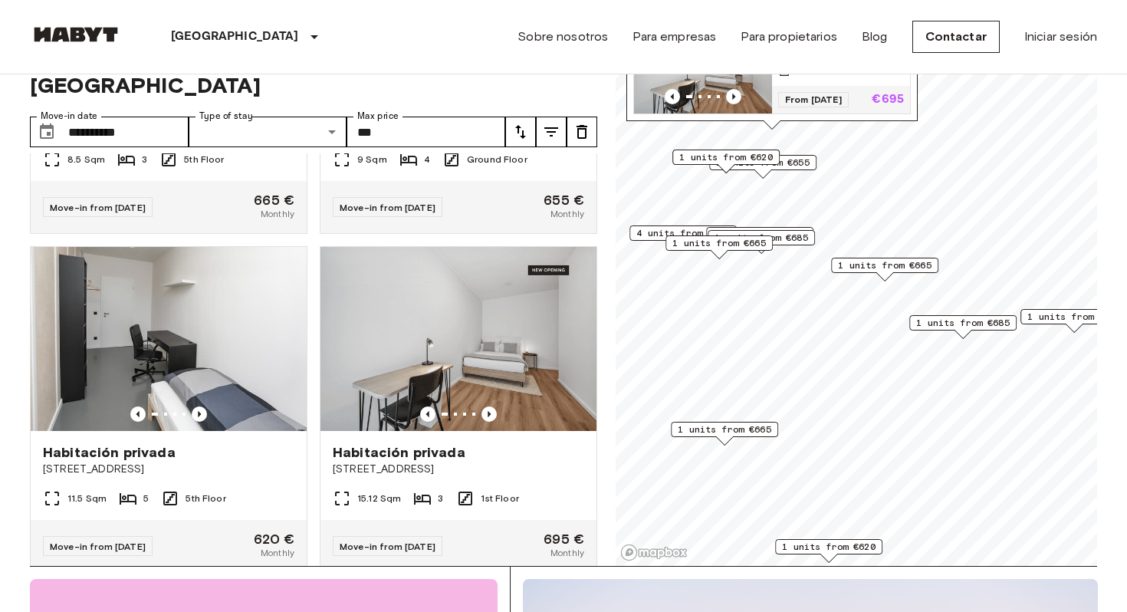
scroll to position [0, 0]
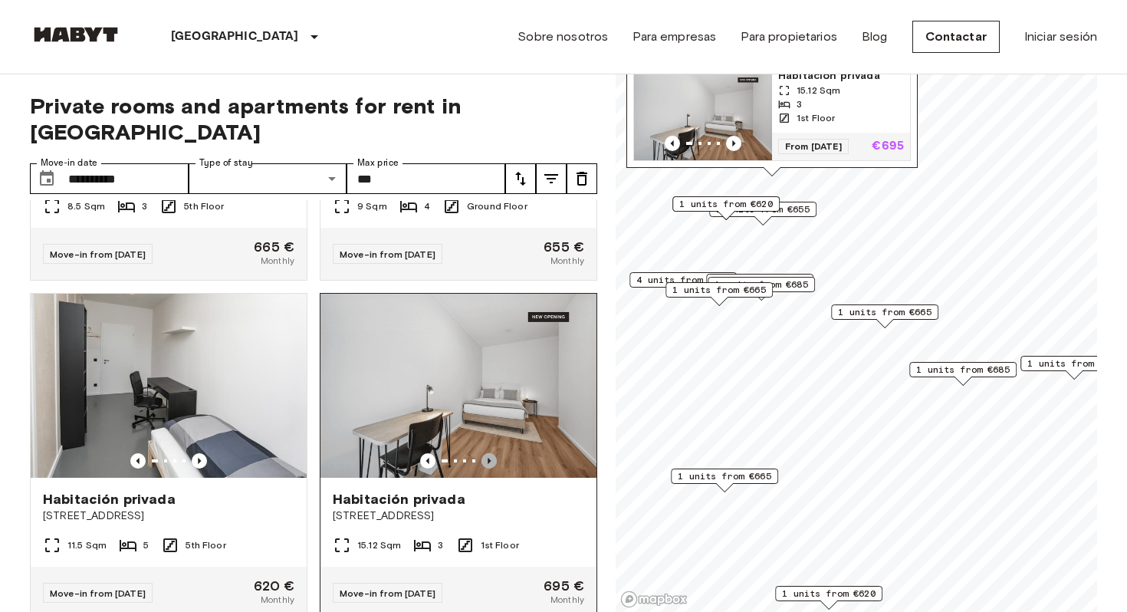
click at [485, 453] on icon "Previous image" at bounding box center [488, 460] width 15 height 15
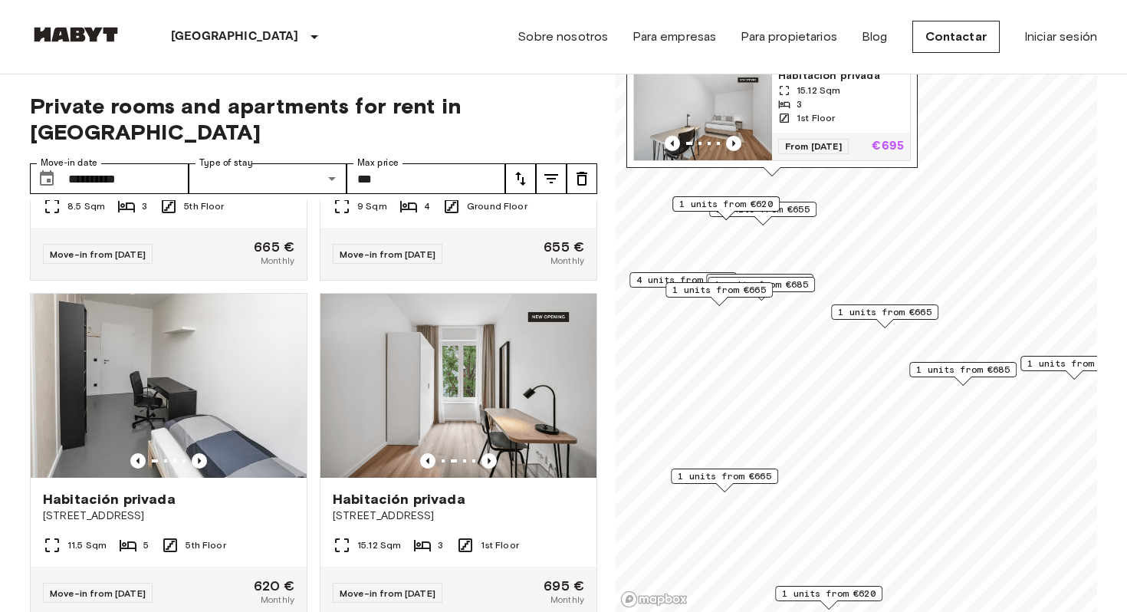
click at [775, 201] on div "1 units from €620" at bounding box center [725, 203] width 107 height 15
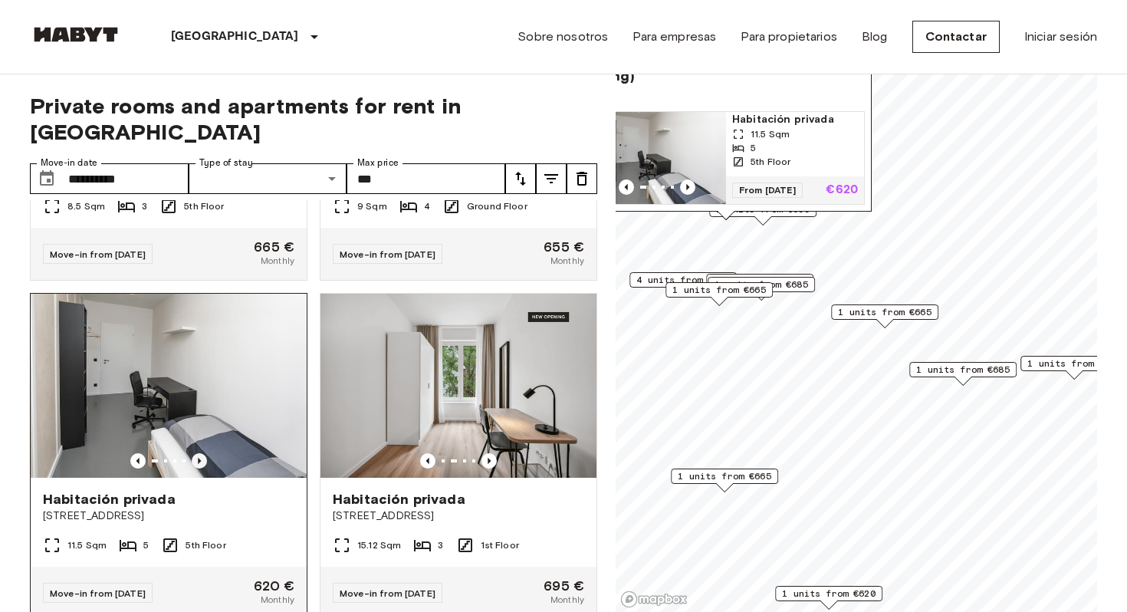
click at [196, 453] on icon "Previous image" at bounding box center [199, 460] width 15 height 15
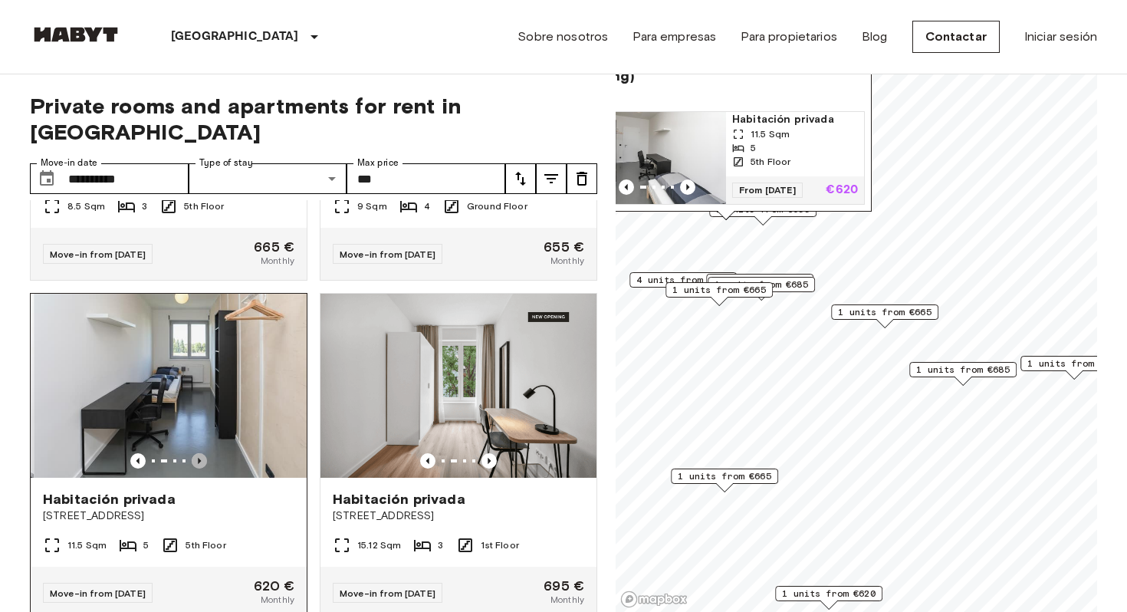
click at [196, 453] on icon "Previous image" at bounding box center [199, 460] width 15 height 15
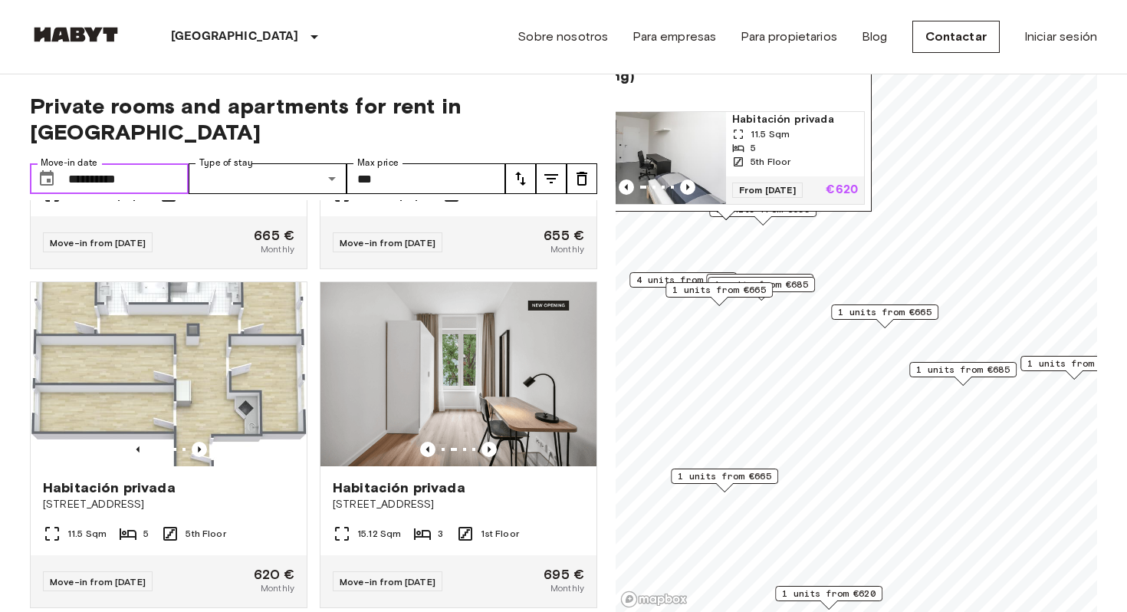
click at [80, 163] on input "**********" at bounding box center [128, 178] width 120 height 31
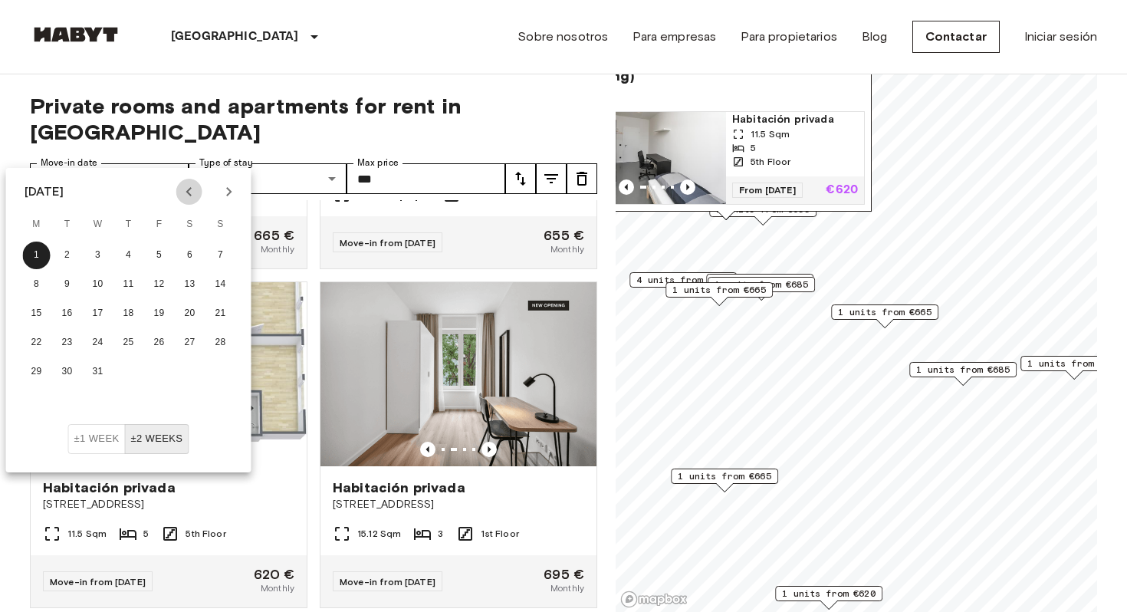
click at [187, 190] on icon "Previous month" at bounding box center [189, 191] width 18 height 18
click at [187, 260] on button "1" at bounding box center [190, 256] width 28 height 28
type input "**********"
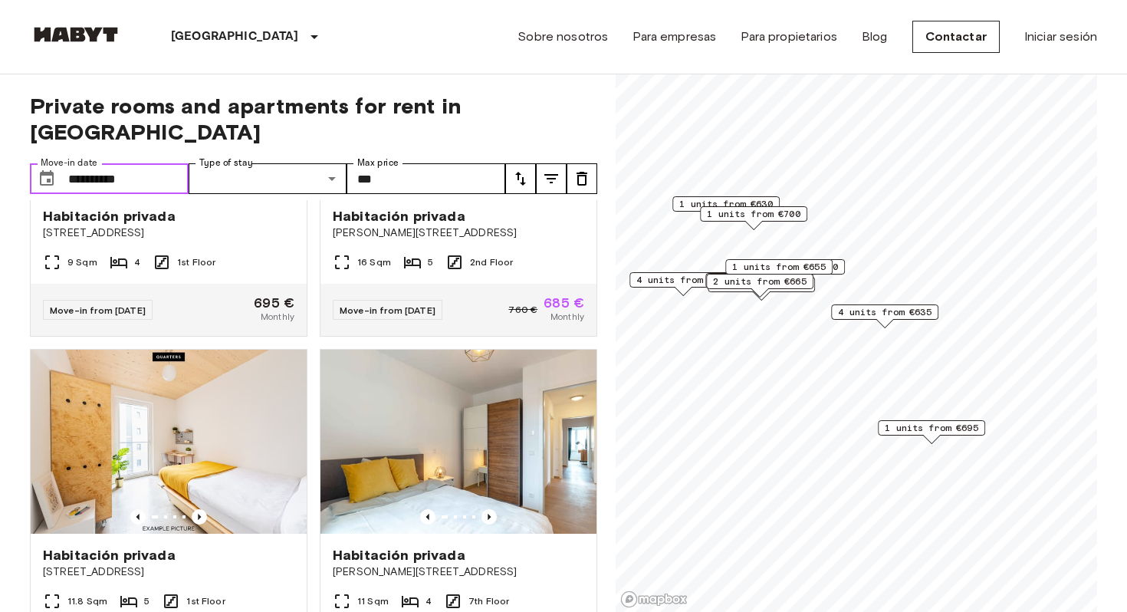
scroll to position [3320, 0]
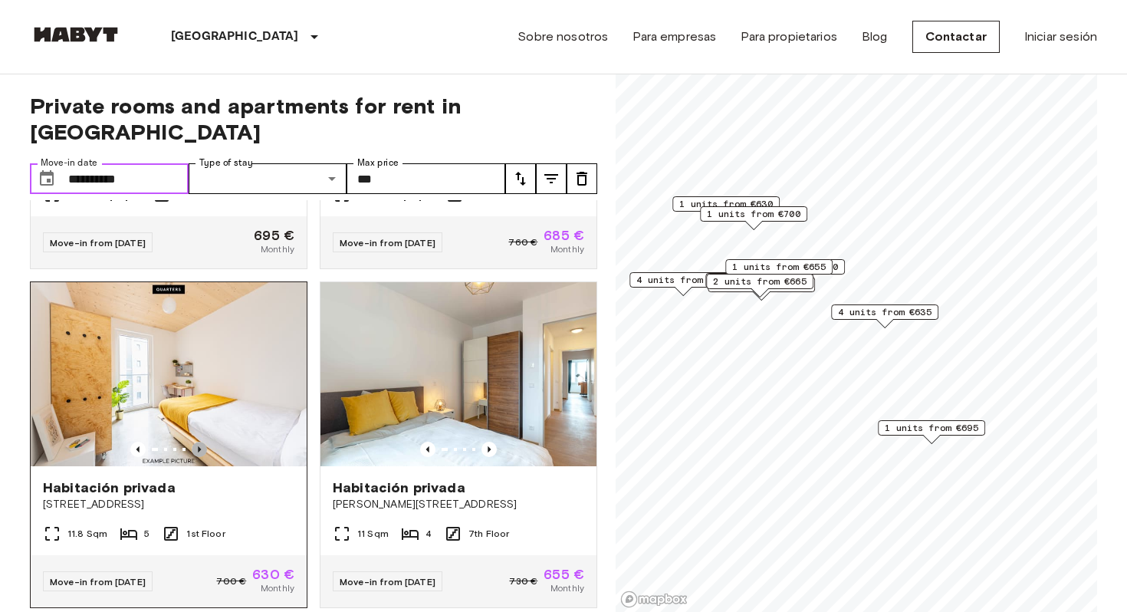
click at [202, 442] on icon "Previous image" at bounding box center [199, 449] width 15 height 15
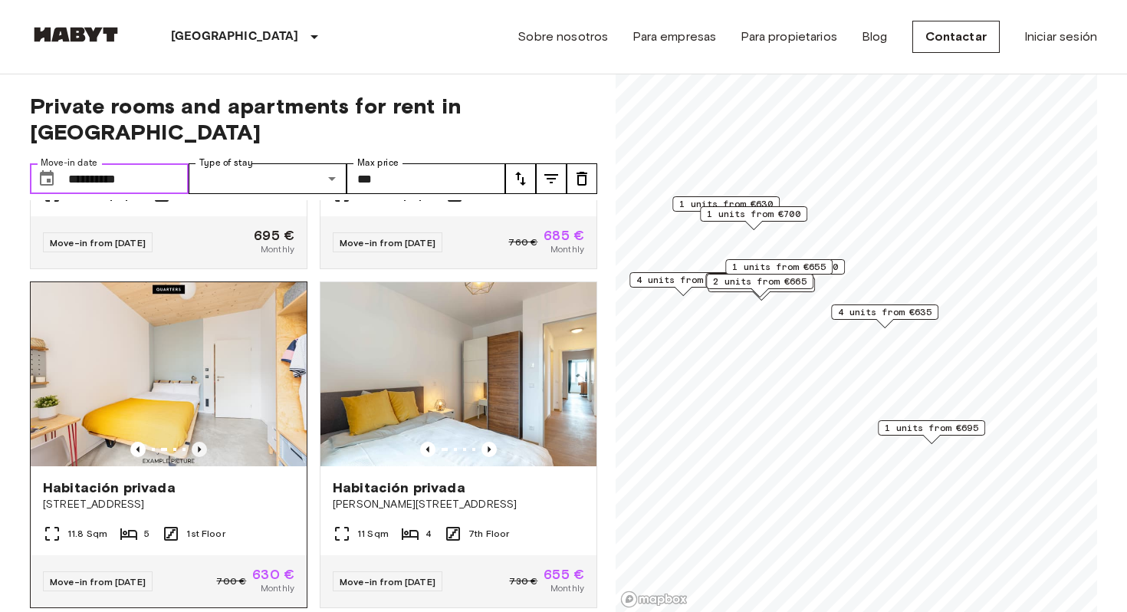
click at [202, 442] on icon "Previous image" at bounding box center [199, 449] width 15 height 15
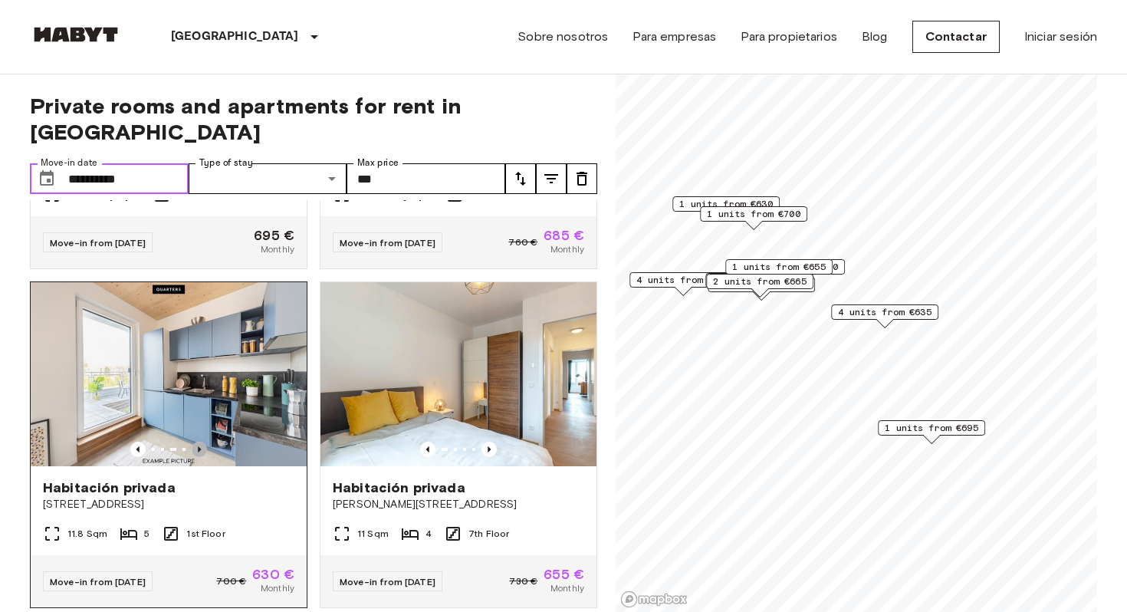
click at [202, 442] on icon "Previous image" at bounding box center [199, 449] width 15 height 15
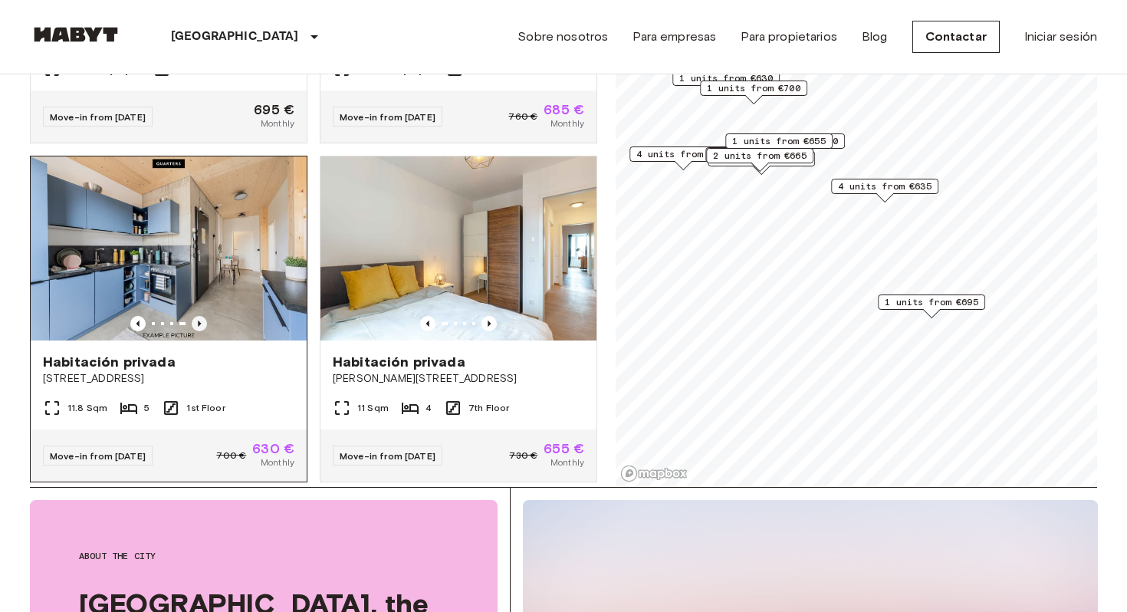
scroll to position [0, 0]
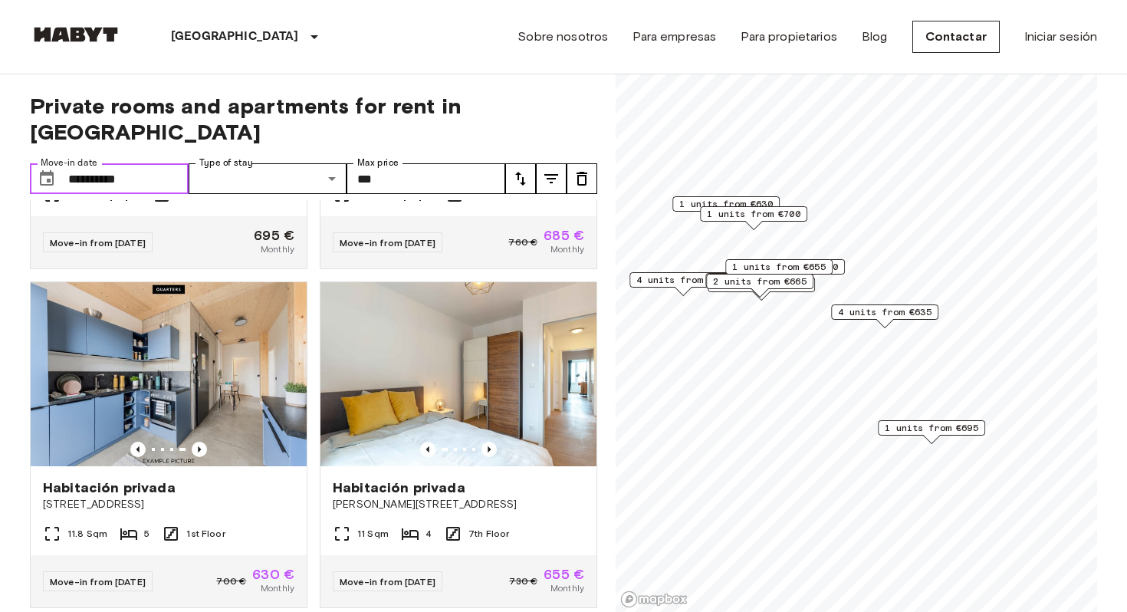
click at [692, 202] on span "1 units from €630" at bounding box center [726, 204] width 94 height 14
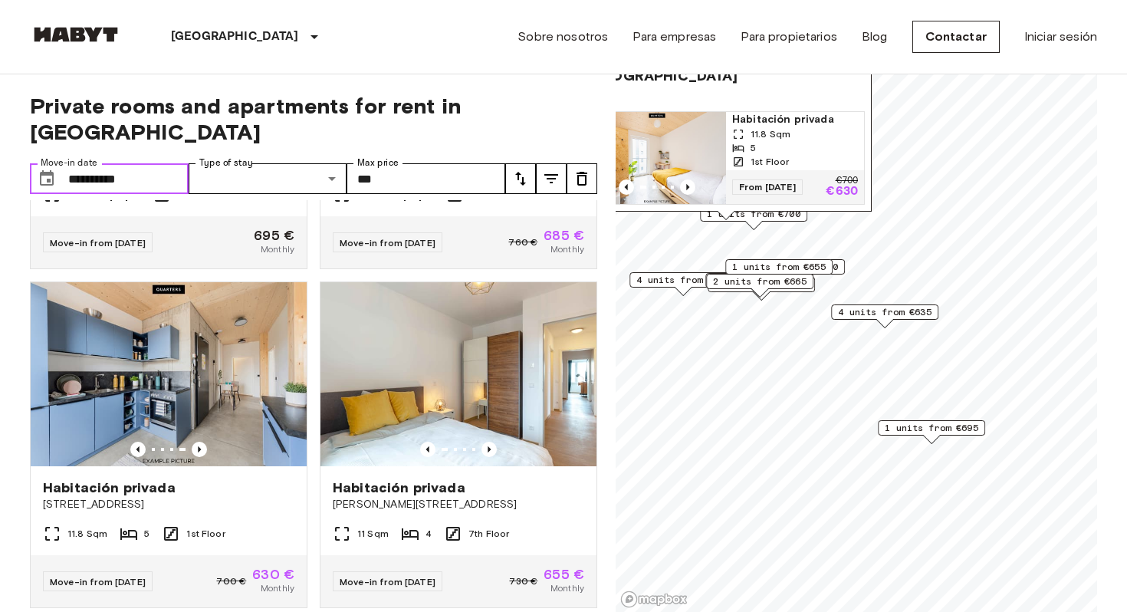
click at [717, 219] on div "Map marker" at bounding box center [726, 215] width 18 height 9
click at [714, 214] on div "[STREET_ADDRESS], [GEOGRAPHIC_DATA] 1 units Habitación privada 11.8 Sqm 5 1st F…" at bounding box center [725, 130] width 291 height 179
click at [765, 215] on div "[STREET_ADDRESS], [GEOGRAPHIC_DATA] 1 units Habitación privada 11.8 Sqm 5 1st F…" at bounding box center [725, 130] width 291 height 179
click at [754, 271] on span "1 units from €655" at bounding box center [779, 267] width 94 height 14
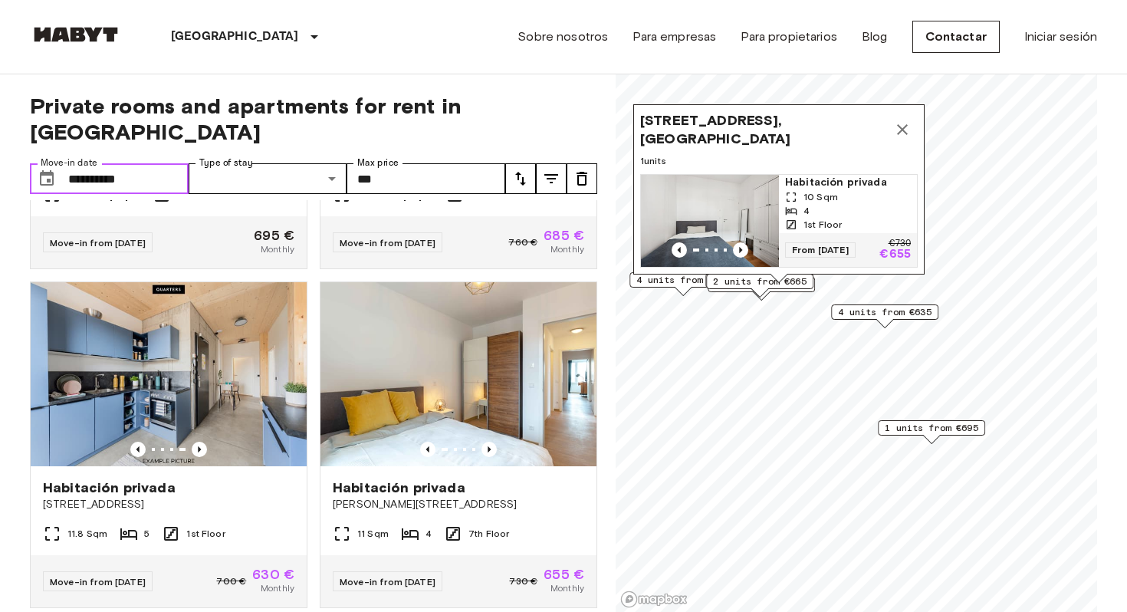
click at [905, 133] on icon "Map marker" at bounding box center [902, 129] width 18 height 18
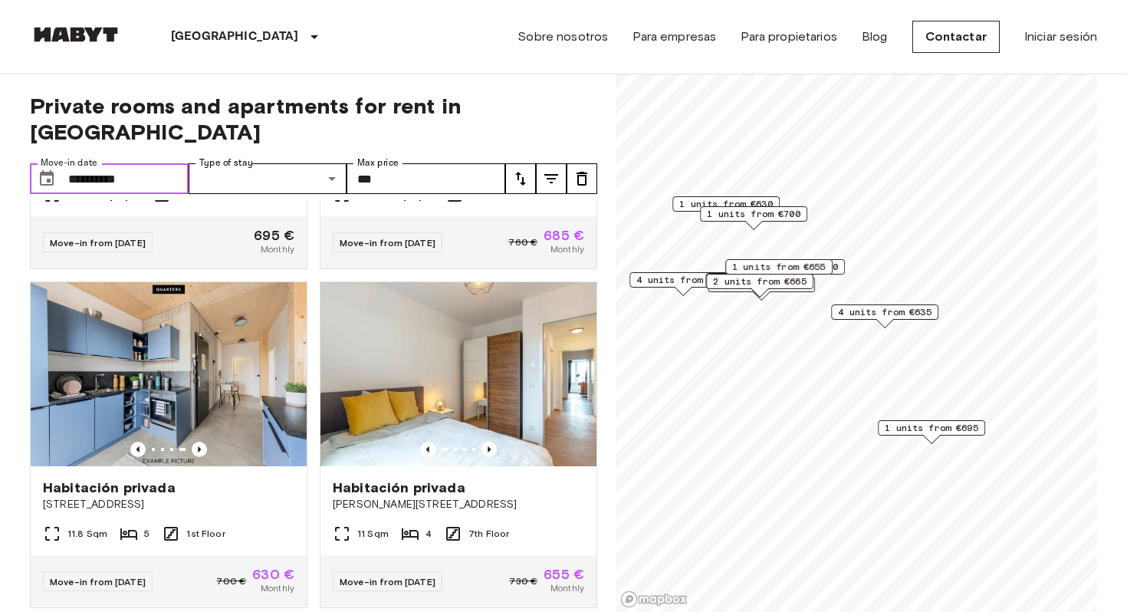
click at [158, 163] on input "**********" at bounding box center [128, 178] width 120 height 31
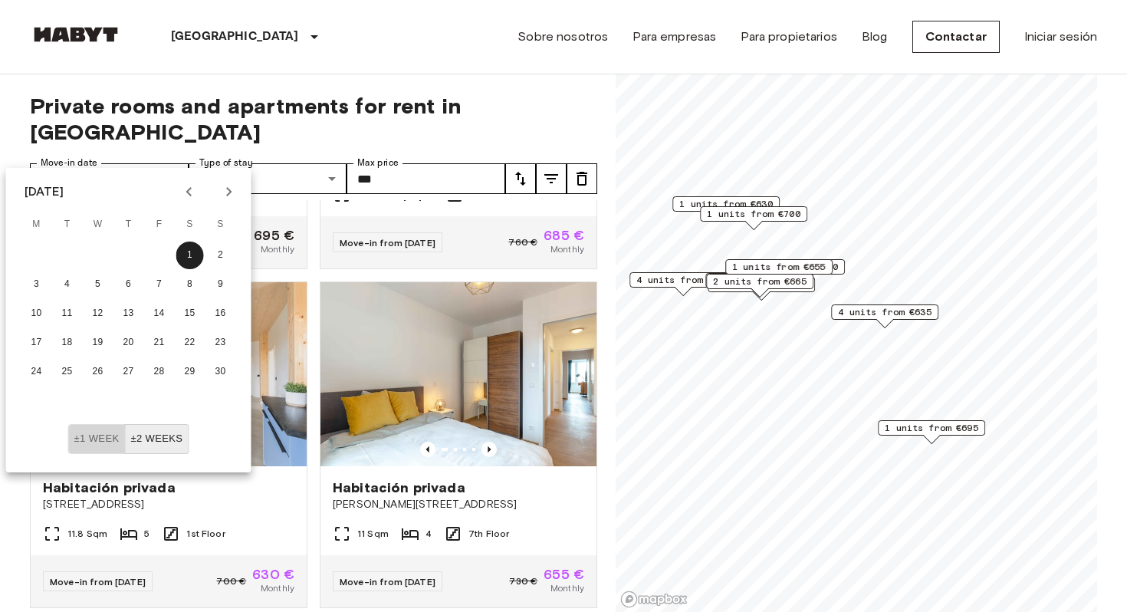
click at [109, 439] on button "±1 week" at bounding box center [97, 439] width 58 height 30
click at [147, 439] on button "±2 weeks" at bounding box center [156, 439] width 64 height 30
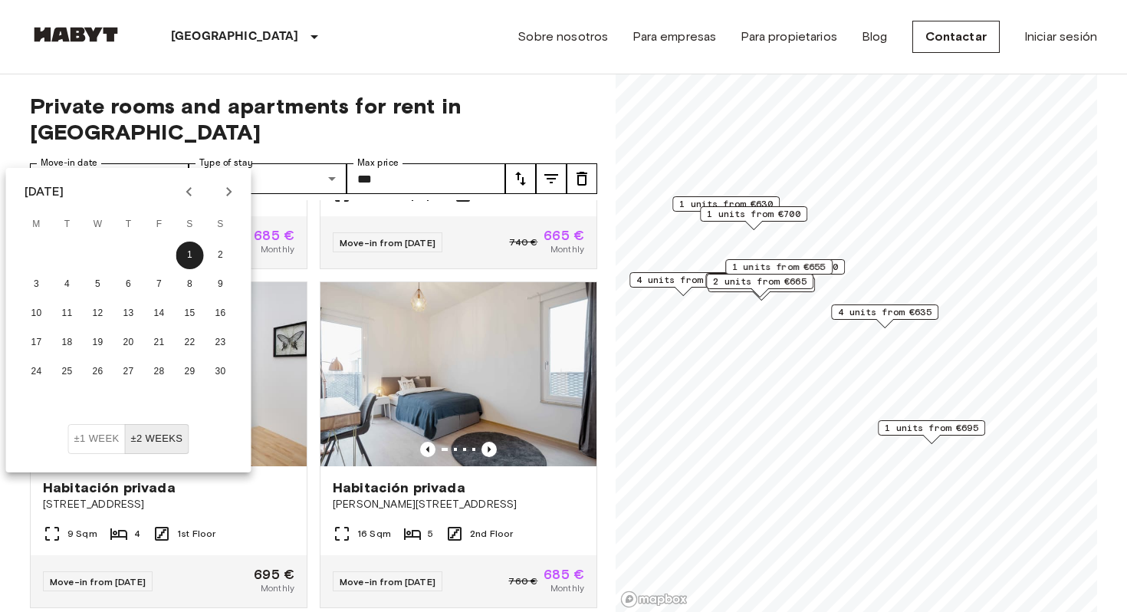
scroll to position [3320, 0]
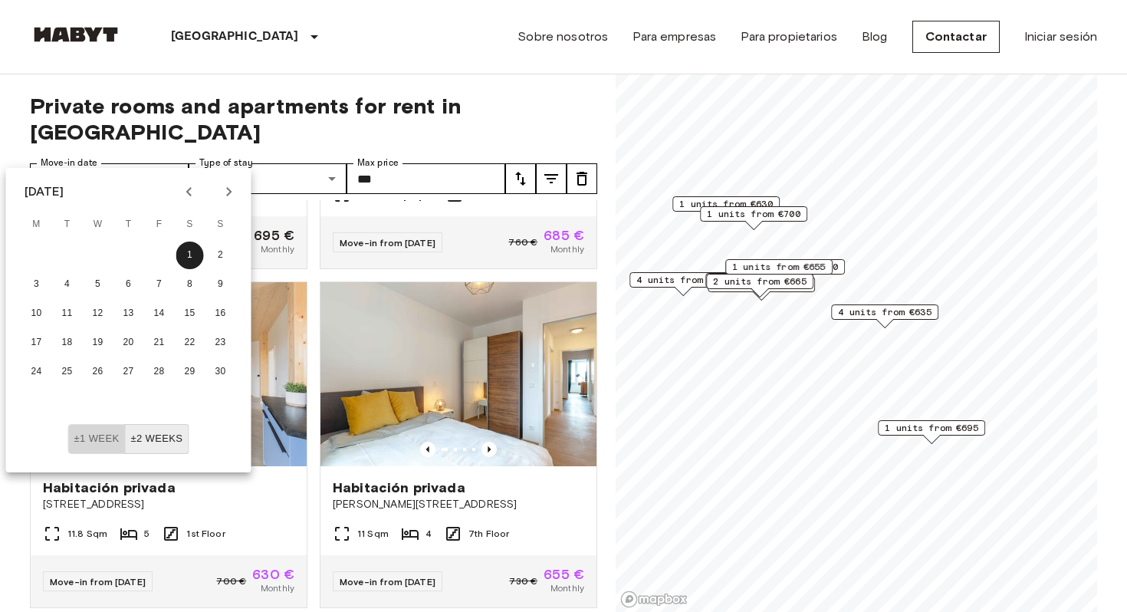
click at [117, 439] on button "±1 week" at bounding box center [97, 439] width 58 height 30
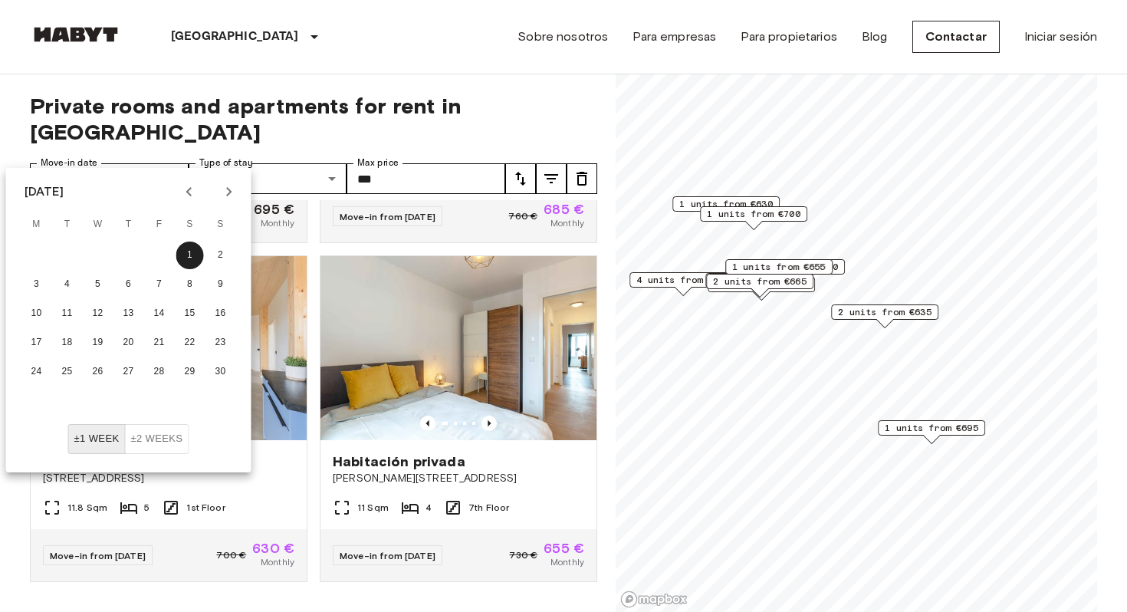
scroll to position [2981, 0]
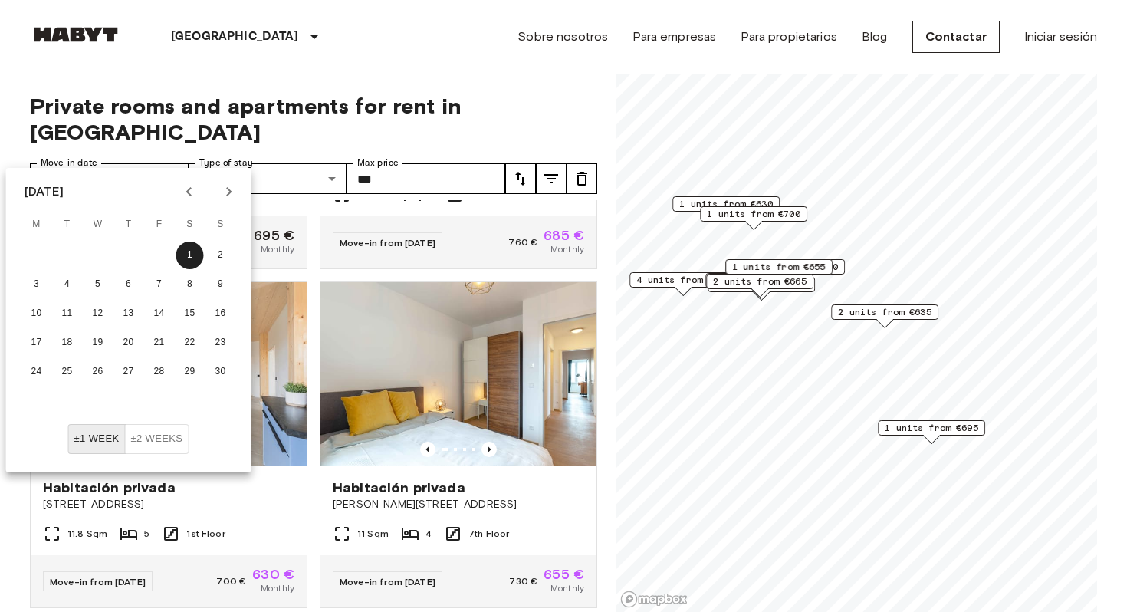
click at [426, 51] on div "[GEOGRAPHIC_DATA] [GEOGRAPHIC_DATA] [GEOGRAPHIC_DATA] [GEOGRAPHIC_DATA] [GEOGRA…" at bounding box center [563, 37] width 1067 height 74
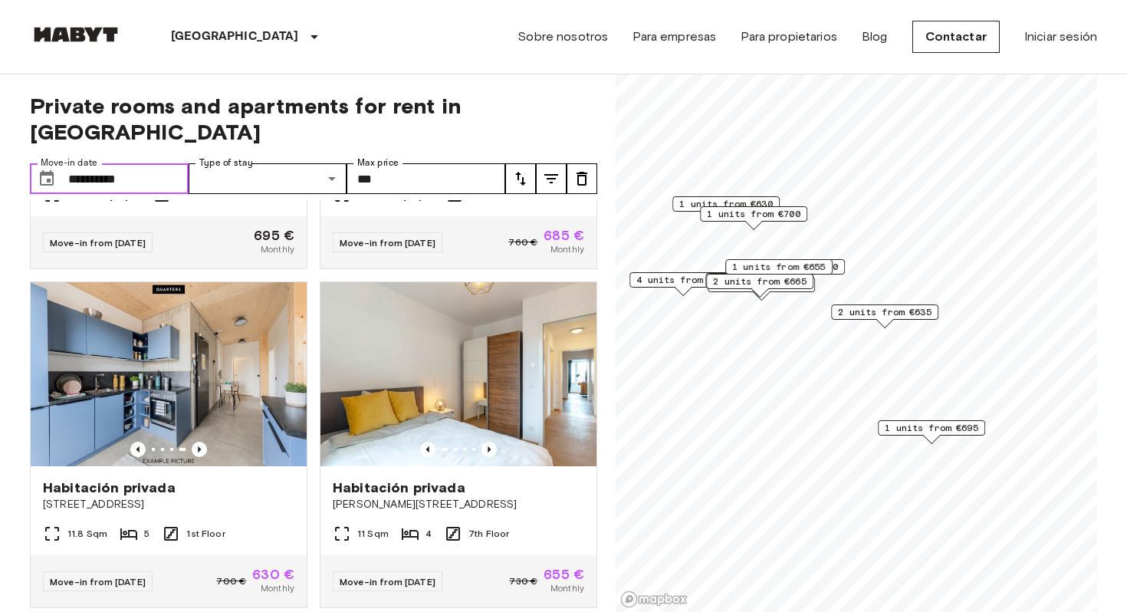
click at [161, 163] on input "**********" at bounding box center [128, 178] width 120 height 31
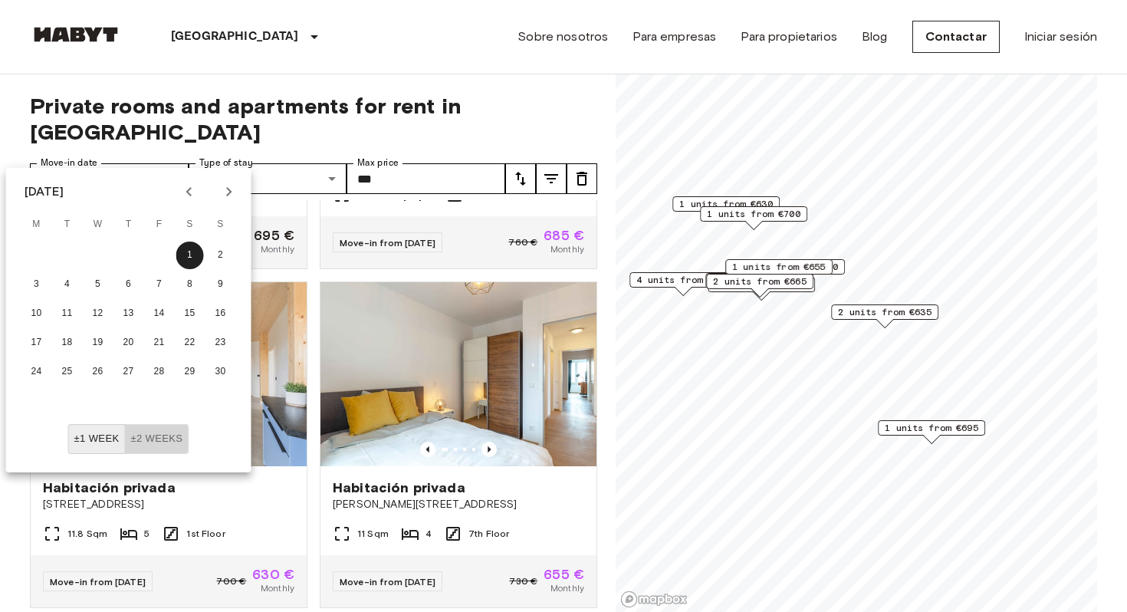
click at [158, 440] on button "±2 weeks" at bounding box center [156, 439] width 64 height 30
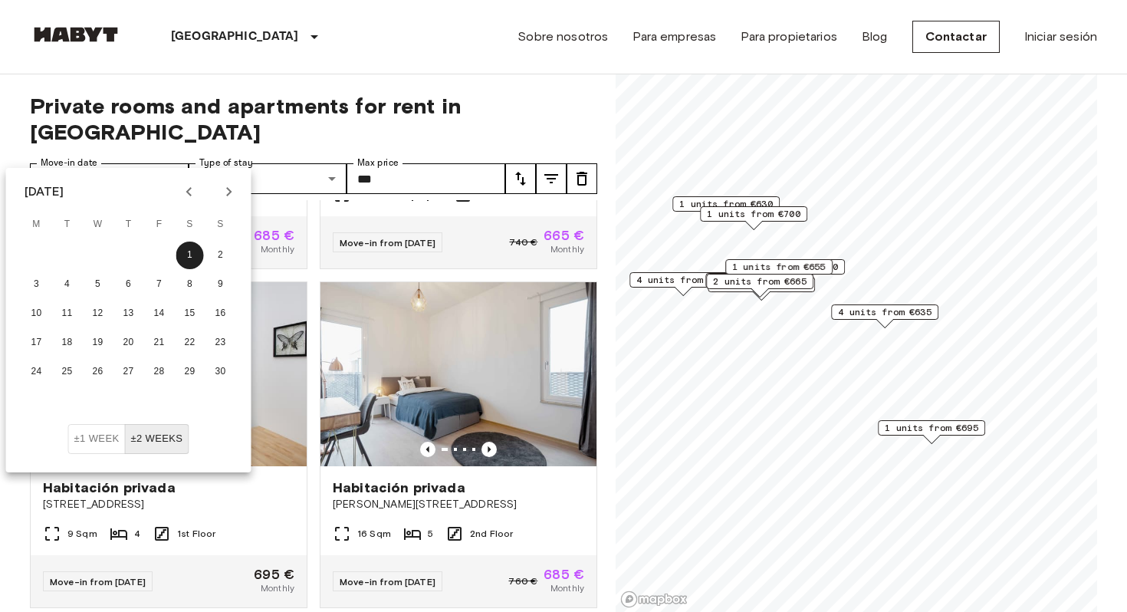
scroll to position [3320, 0]
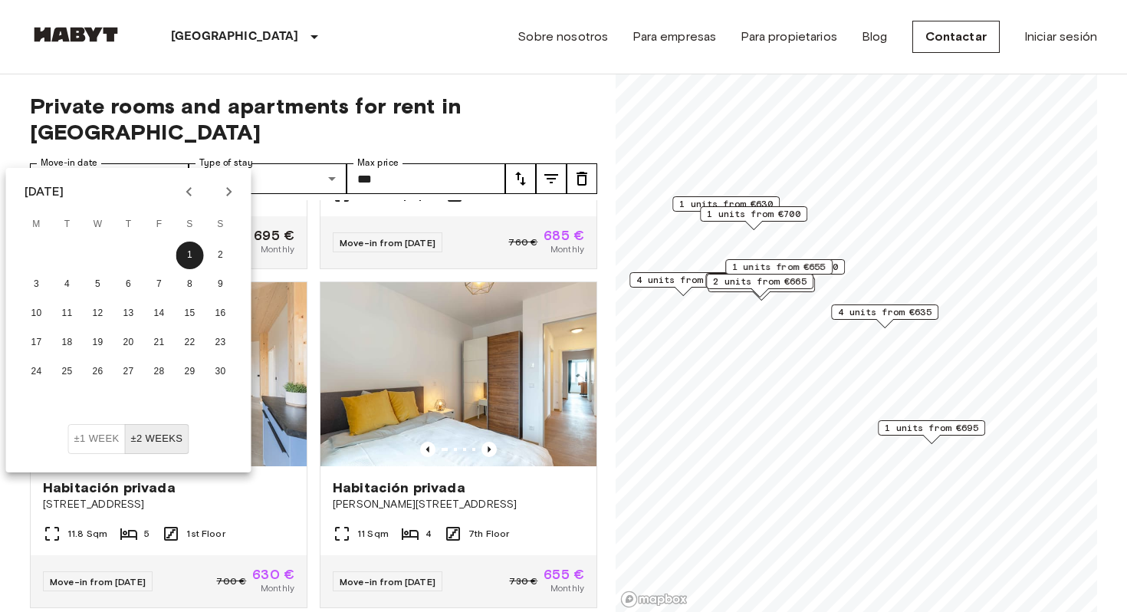
click at [183, 188] on icon "Previous month" at bounding box center [189, 191] width 18 height 18
click at [237, 189] on icon "Next month" at bounding box center [229, 191] width 18 height 18
click at [133, 256] on button "1" at bounding box center [129, 256] width 28 height 28
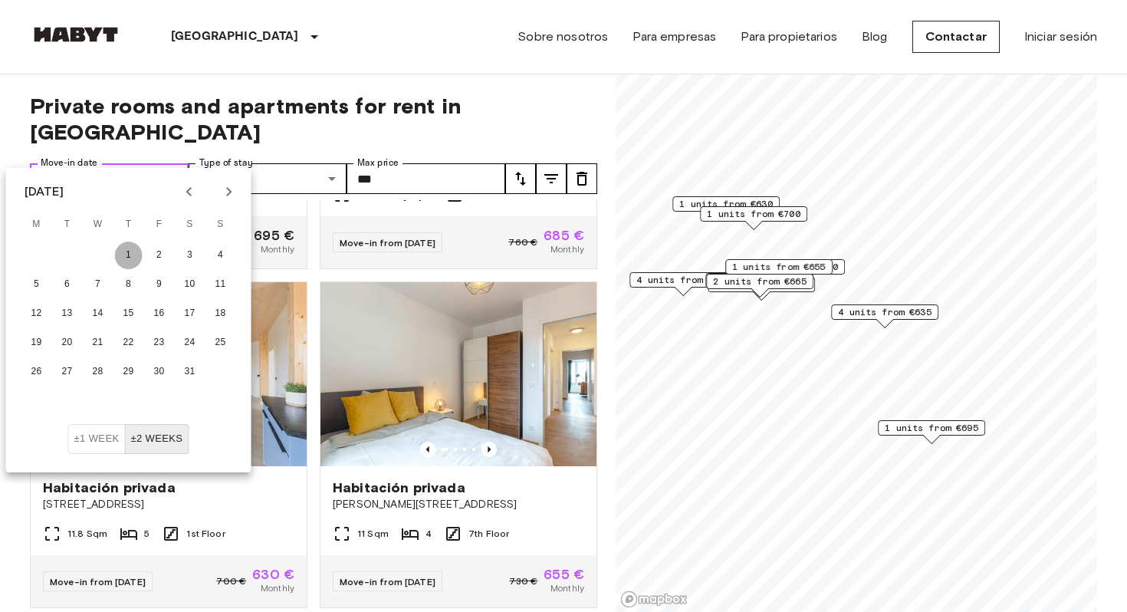
type input "**********"
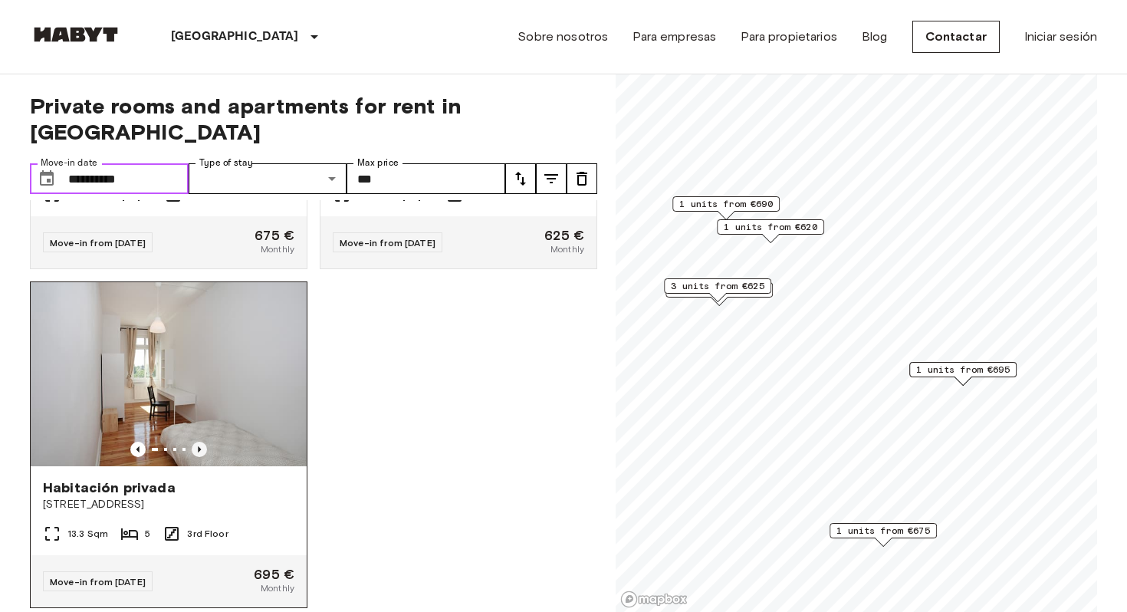
click at [196, 442] on icon "Previous image" at bounding box center [199, 449] width 15 height 15
